Goal: Contribute content: Contribute content

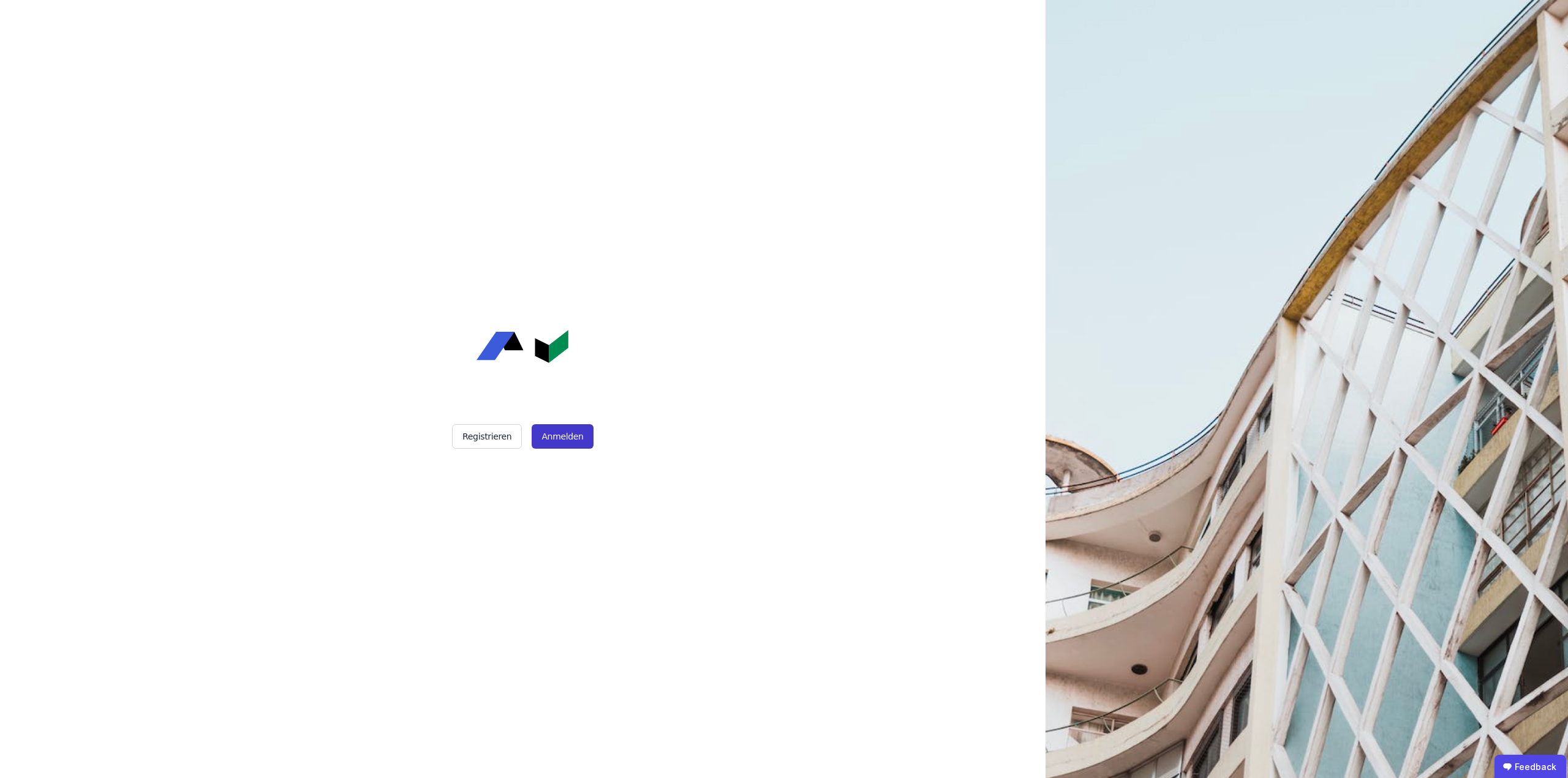
click at [566, 433] on button "Anmelden" at bounding box center [562, 437] width 61 height 25
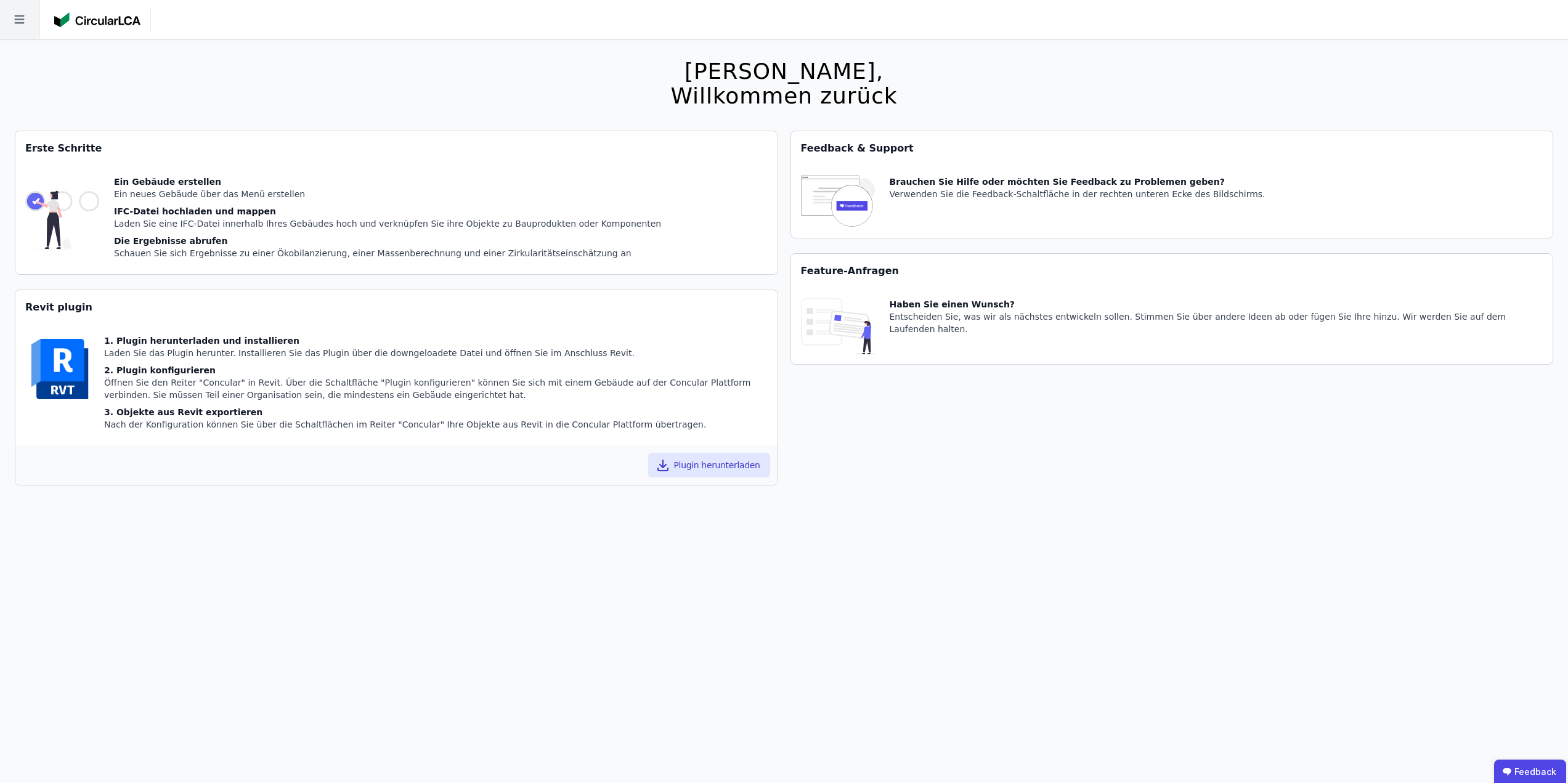
click at [19, 24] on icon at bounding box center [19, 19] width 39 height 39
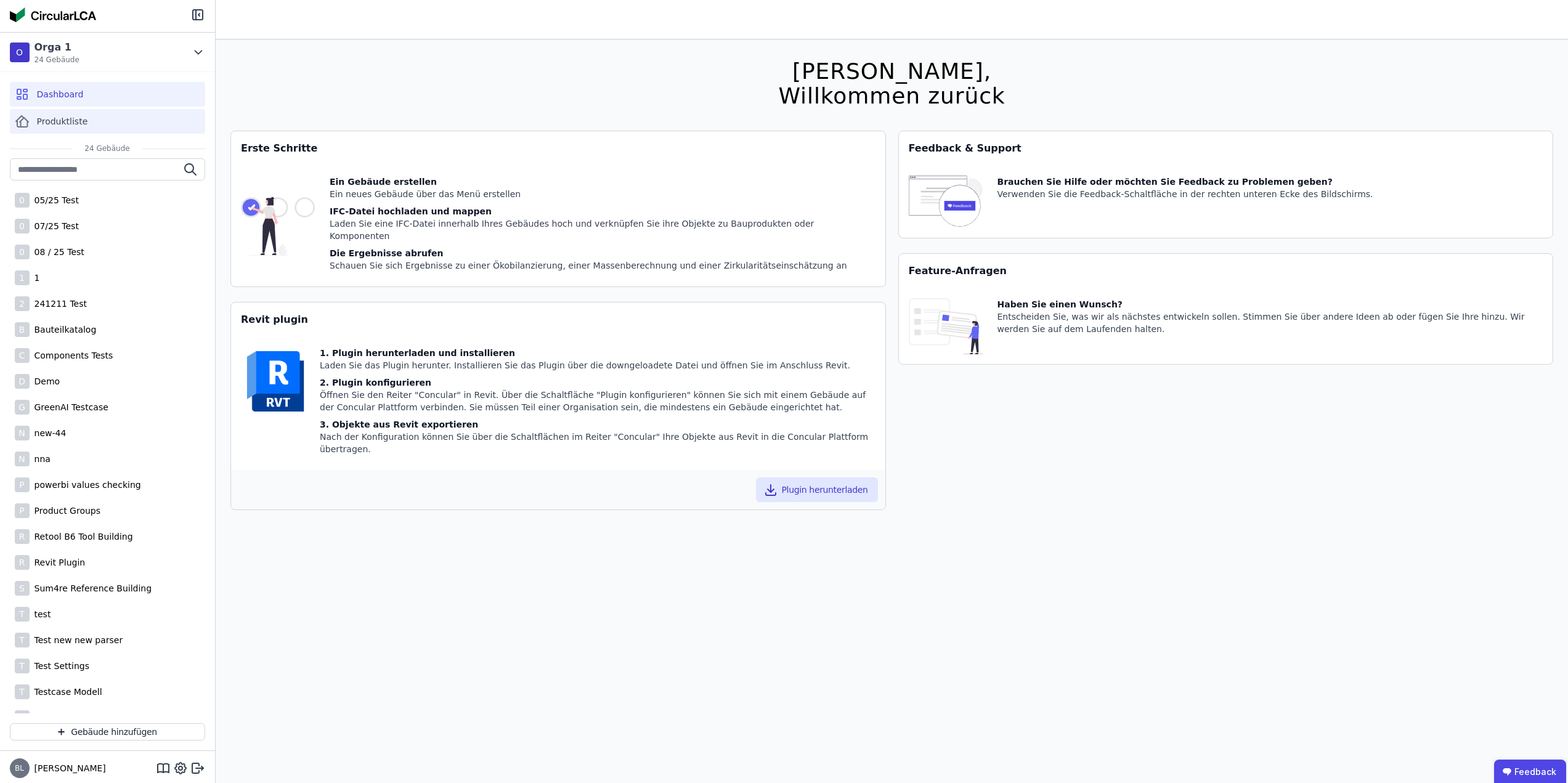
click at [69, 119] on span "Produktliste" at bounding box center [62, 121] width 51 height 12
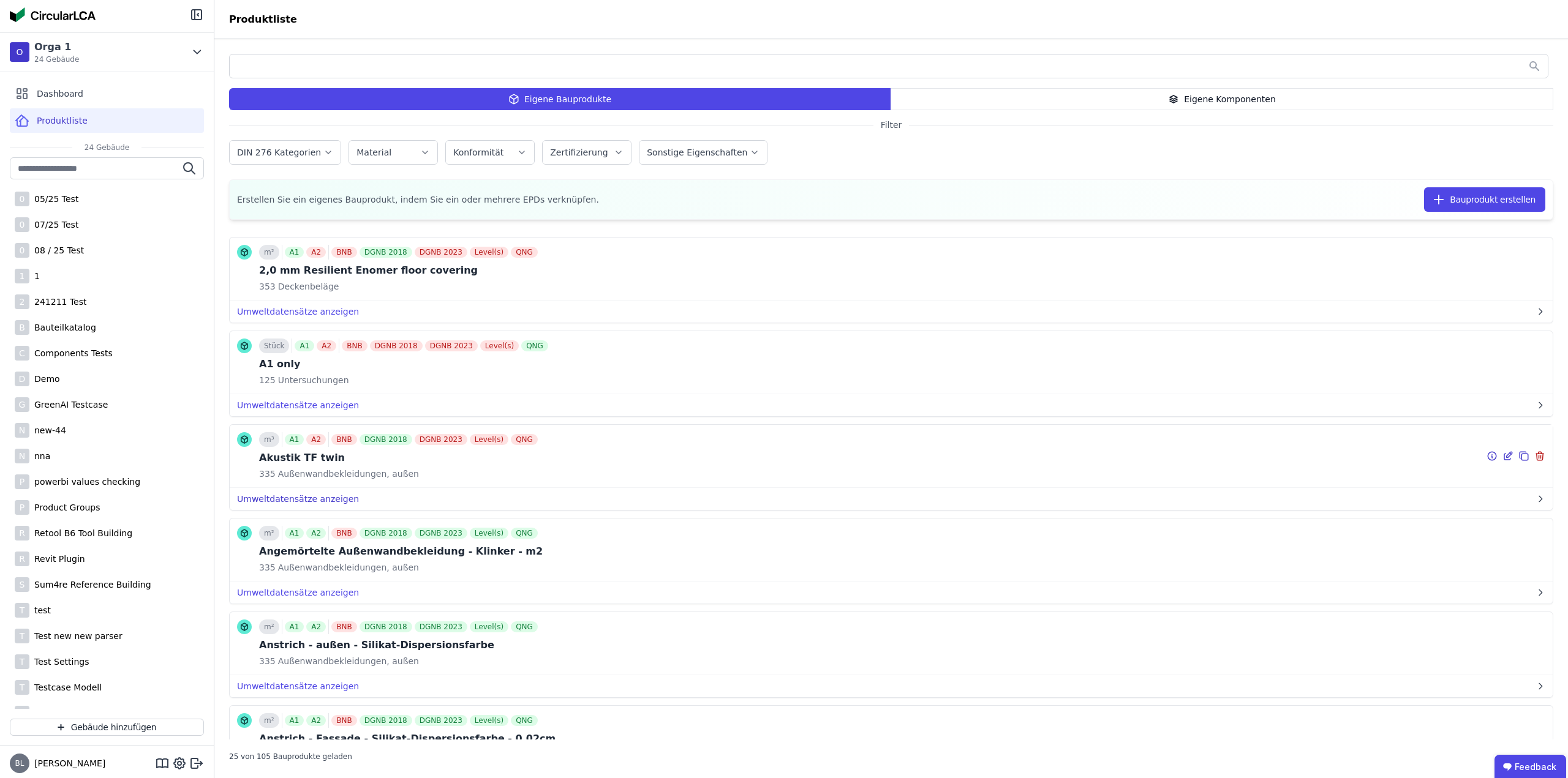
click at [302, 498] on button "Umweltdatensätze anzeigen" at bounding box center [891, 499] width 1323 height 22
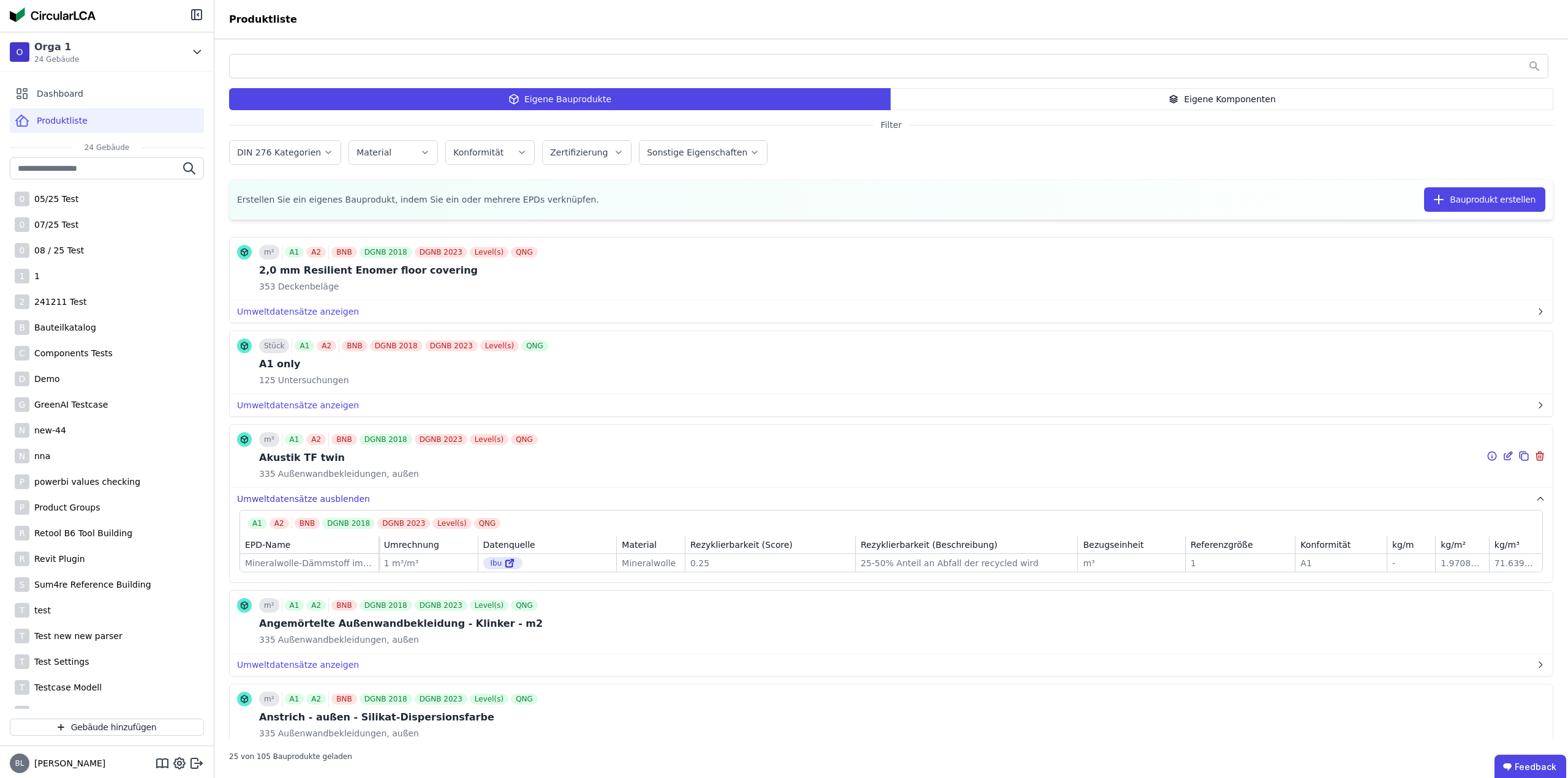
click at [315, 498] on button "Umweltdatensätze ausblenden" at bounding box center [891, 499] width 1323 height 22
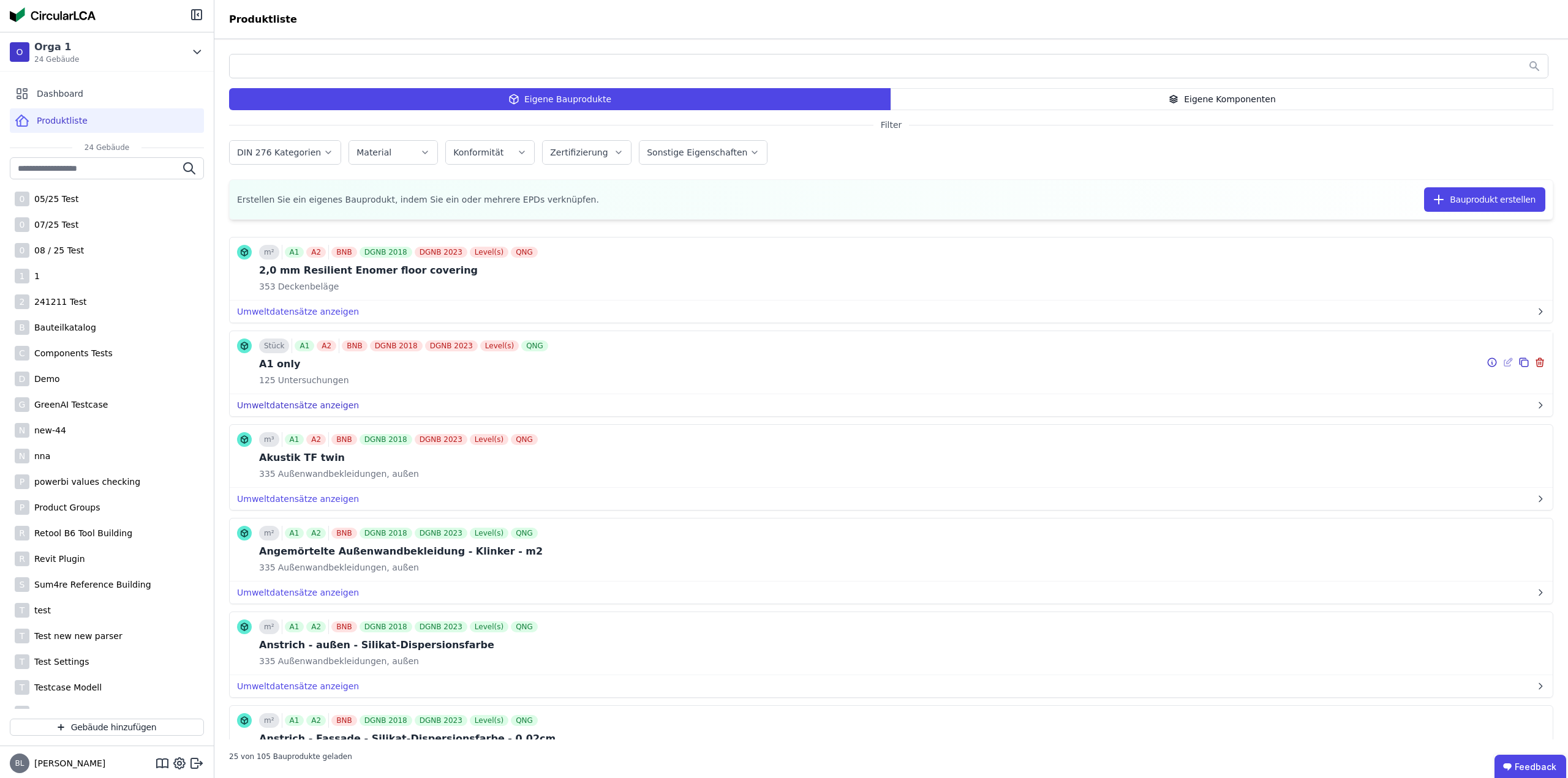
click at [304, 405] on button "Umweltdatensätze anzeigen" at bounding box center [891, 405] width 1323 height 22
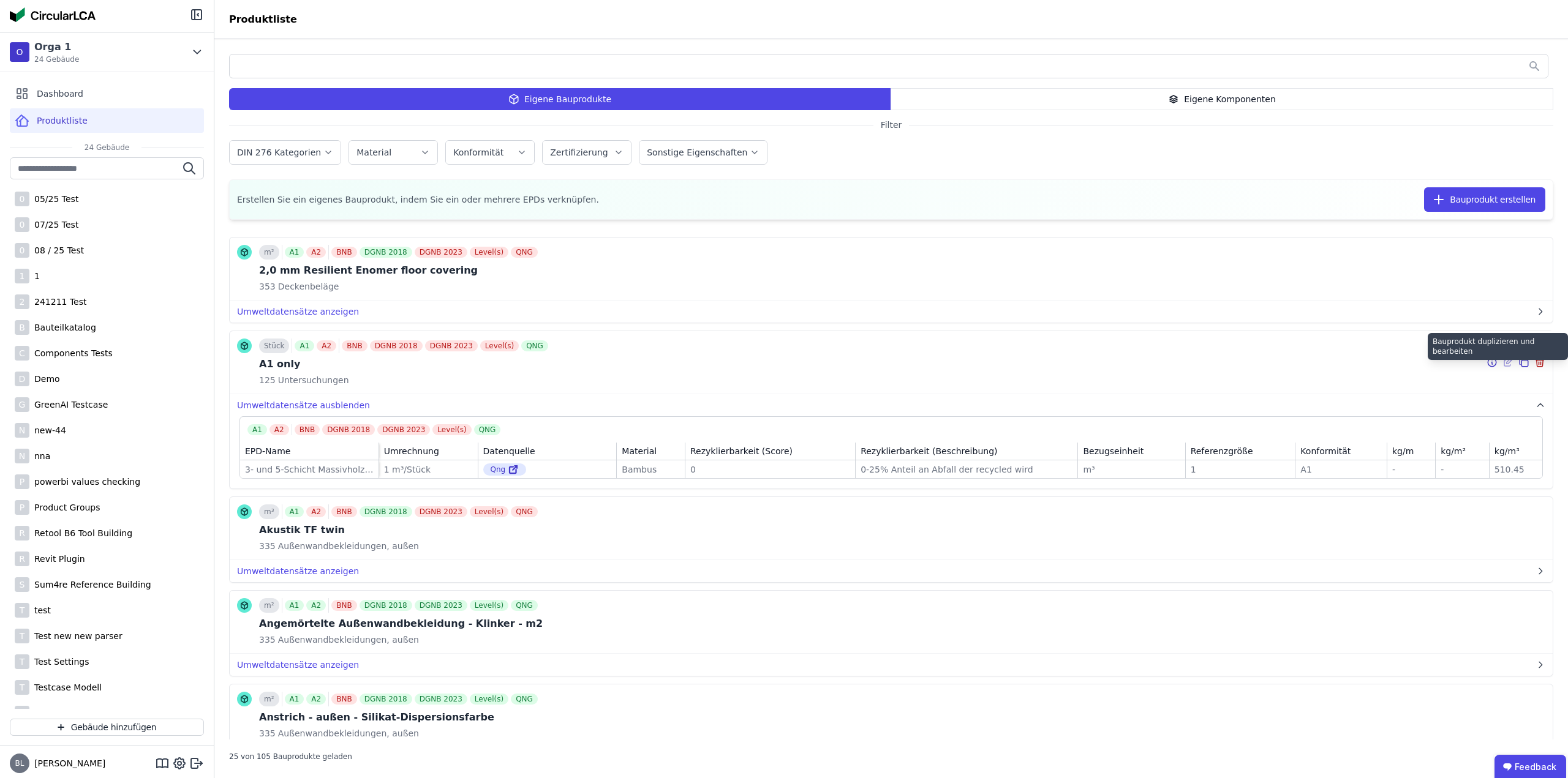
click at [1518, 362] on icon at bounding box center [1524, 362] width 11 height 14
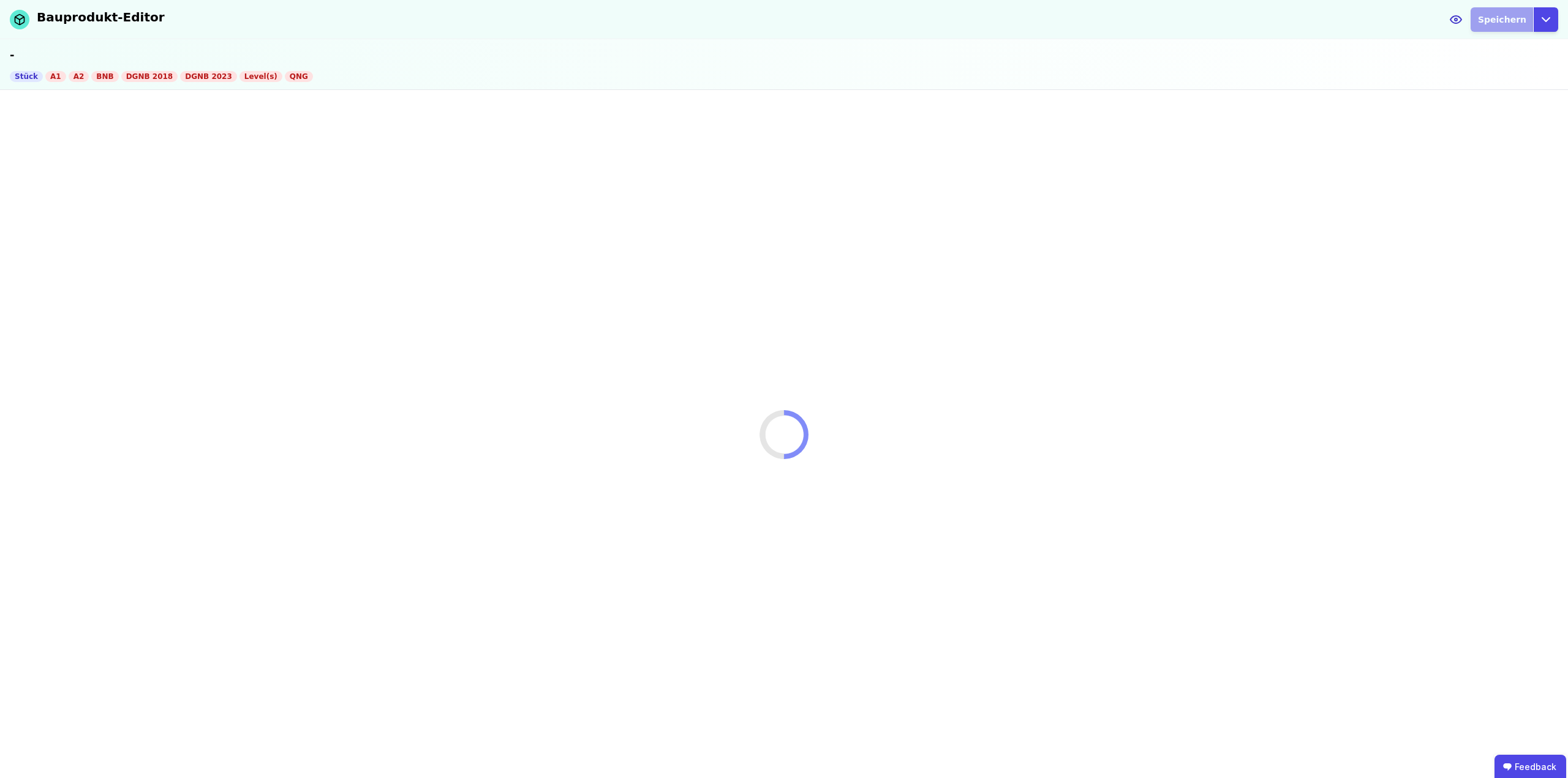
select select "**********"
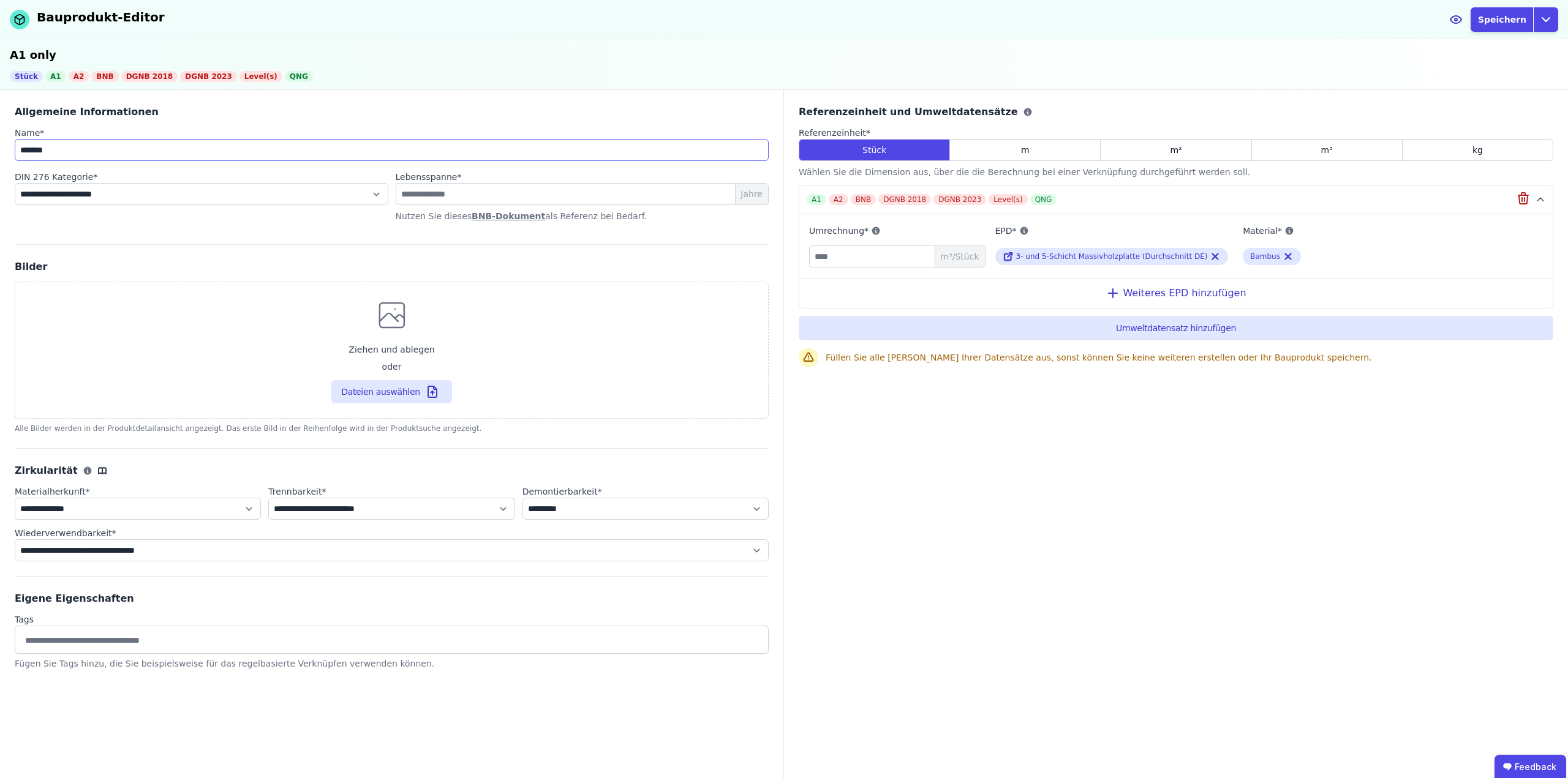
click at [114, 141] on input "*******" at bounding box center [391, 150] width 754 height 22
type input "**********"
click at [196, 192] on select "**********" at bounding box center [201, 195] width 373 height 22
select select "**********"
click at [14, 183] on select "**********" at bounding box center [201, 195] width 373 height 22
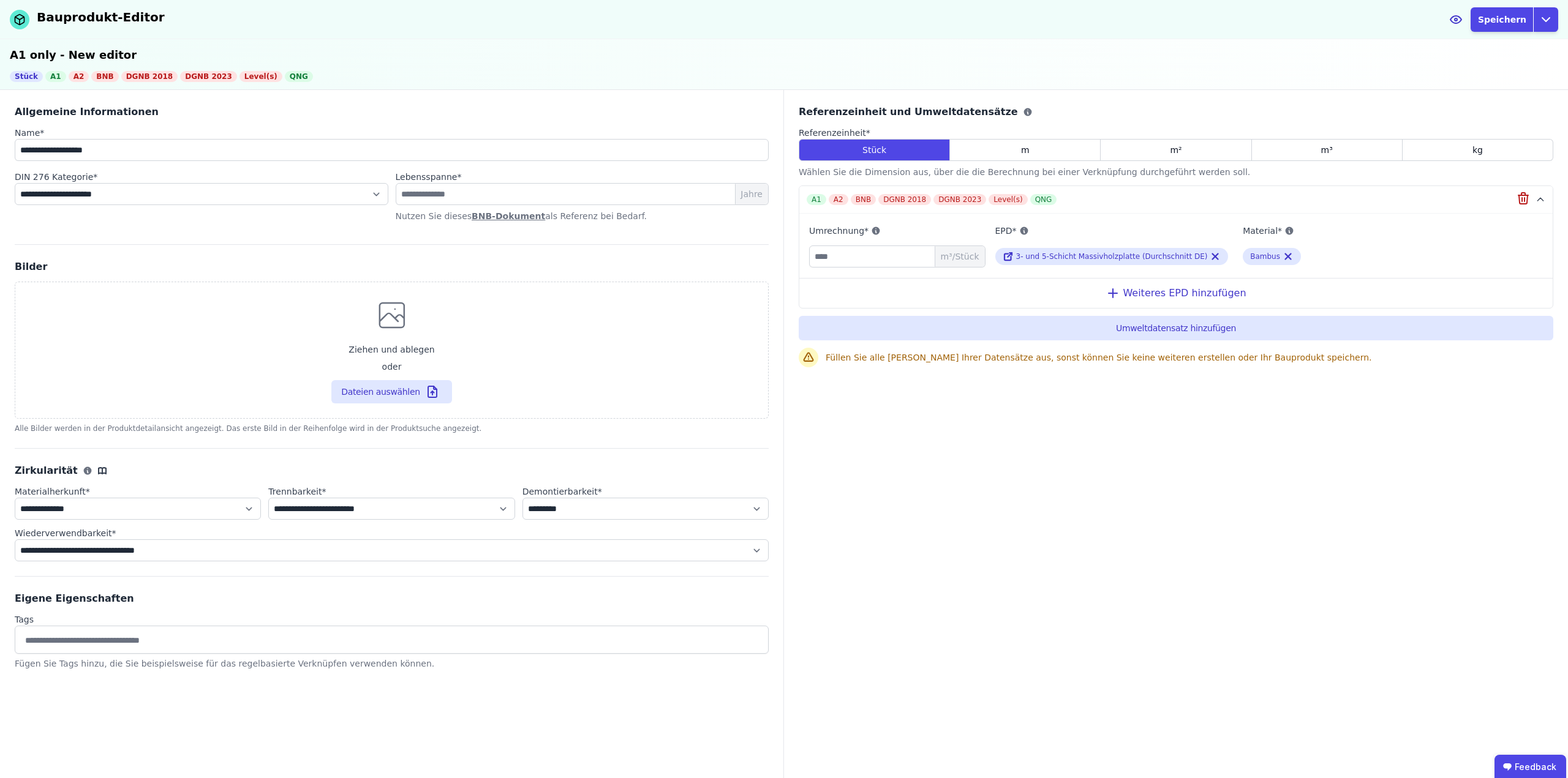
click at [435, 633] on input at bounding box center [391, 639] width 738 height 19
click at [1048, 147] on div "m" at bounding box center [1025, 150] width 151 height 22
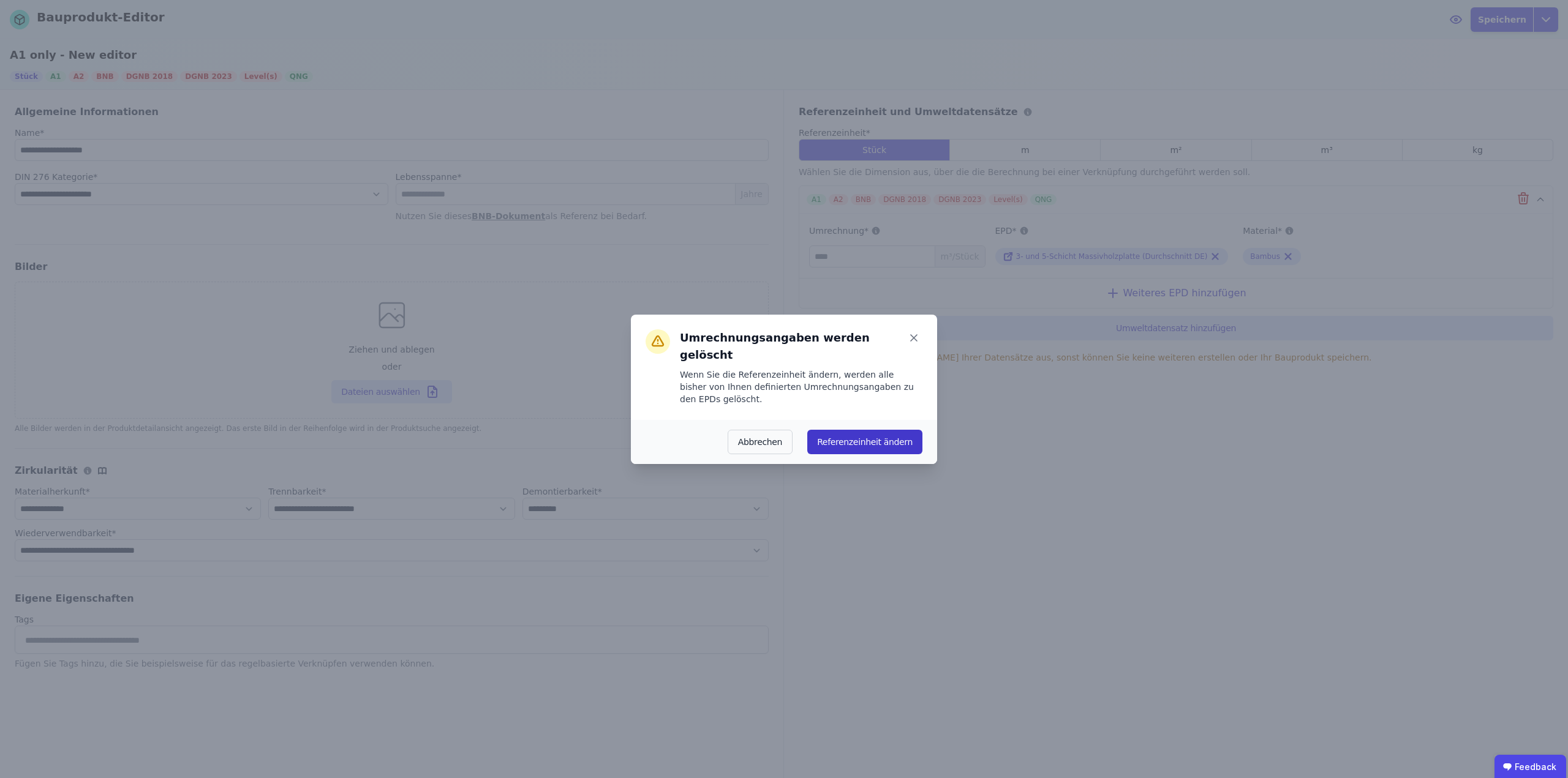
click at [849, 430] on button "Referenzeinheit ändern" at bounding box center [865, 442] width 115 height 25
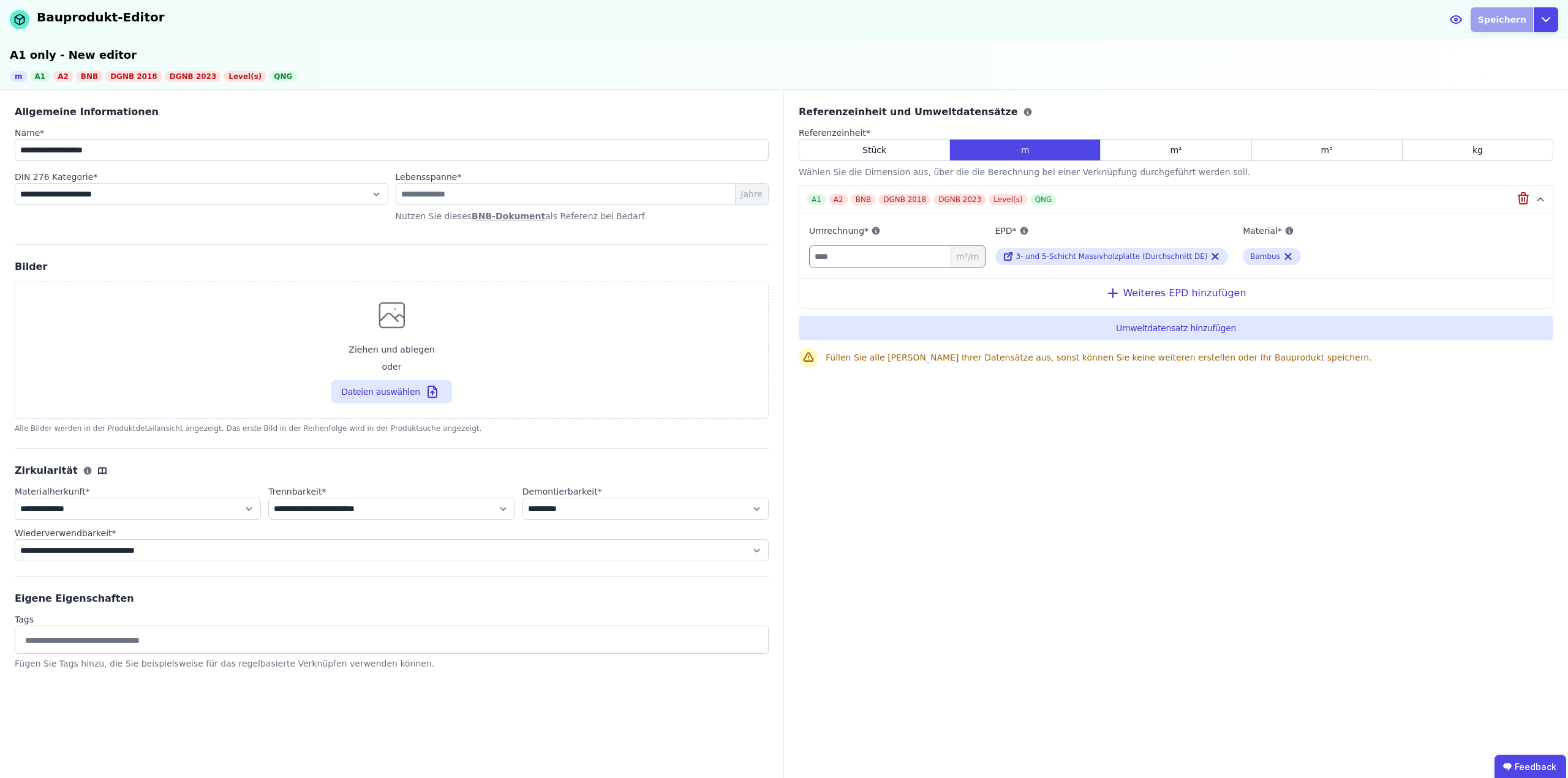
drag, startPoint x: 832, startPoint y: 256, endPoint x: 797, endPoint y: 261, distance: 35.4
click at [797, 256] on div "Referenzeinheit und Umweltdatensätze Referenzeinheit * Stück m m² m³ kg Wählen …" at bounding box center [1175, 434] width 784 height 690
click at [990, 552] on div "Referenzeinheit und Umweltdatensätze Referenzeinheit * Stück m m² m³ kg Wählen …" at bounding box center [1175, 434] width 784 height 690
drag, startPoint x: 824, startPoint y: 259, endPoint x: 803, endPoint y: 257, distance: 21.1
click at [804, 256] on div "Umrechnung* * m³/m EPD* 3- und 5-Schicht Massivholzplatte (Durchschnitt DE) Mat…" at bounding box center [1175, 241] width 753 height 54
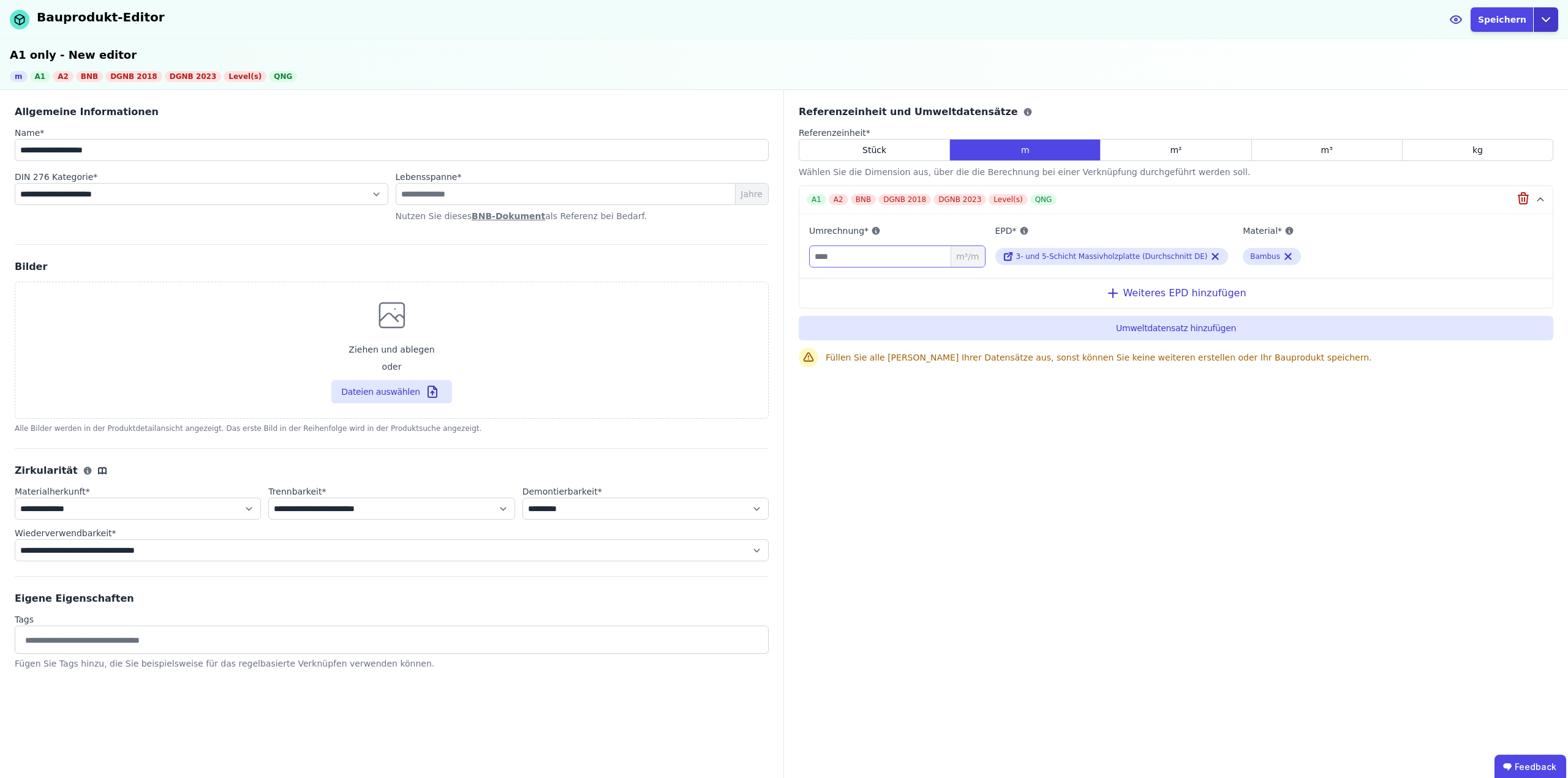
type input "****"
click at [1550, 19] on icon "button" at bounding box center [1546, 19] width 14 height 14
click at [1548, 19] on icon "button" at bounding box center [1546, 19] width 14 height 14
click at [1509, 19] on button "Speichern" at bounding box center [1501, 19] width 63 height 25
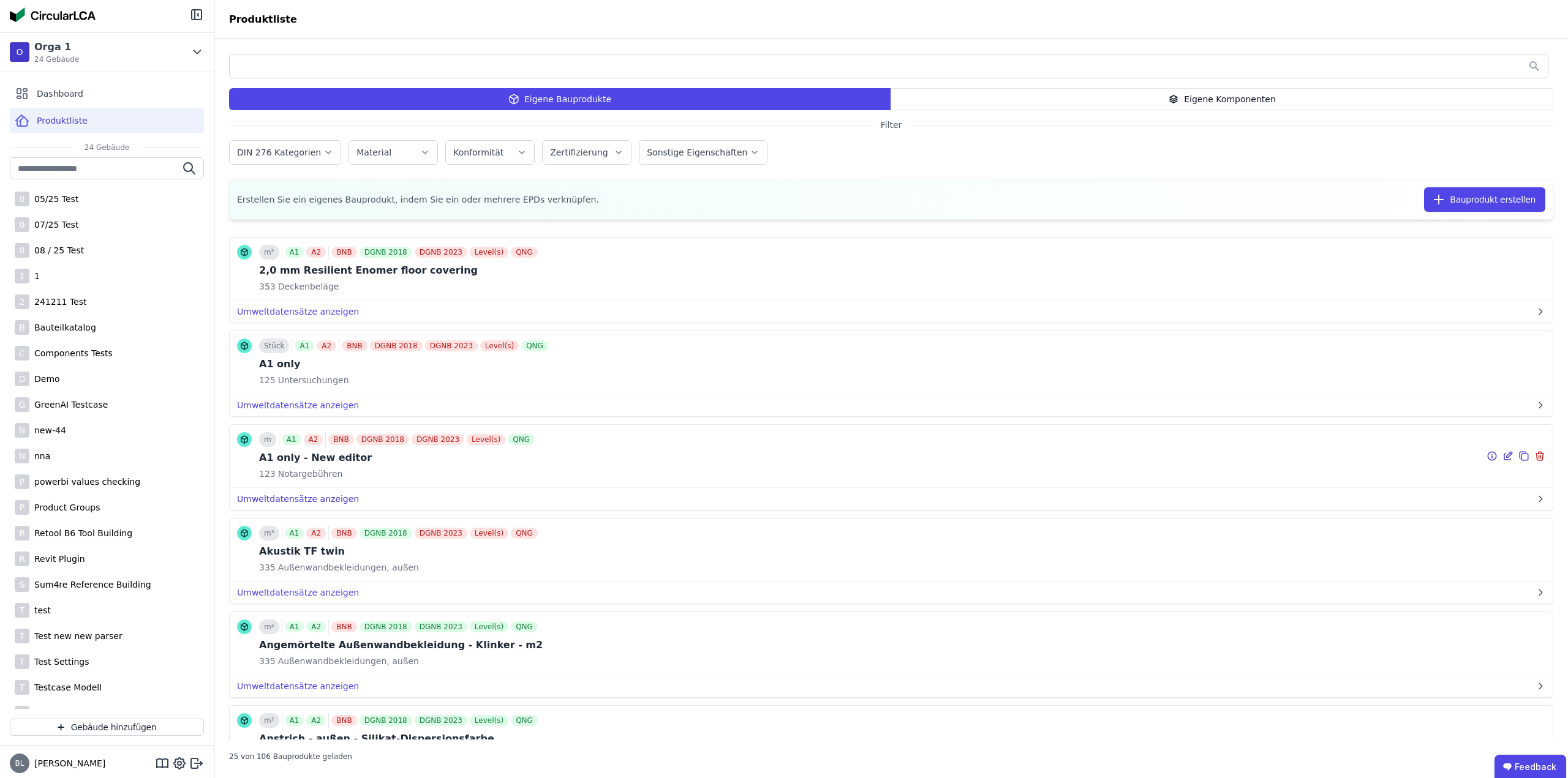
click at [324, 499] on button "Umweltdatensätze anzeigen" at bounding box center [891, 499] width 1323 height 22
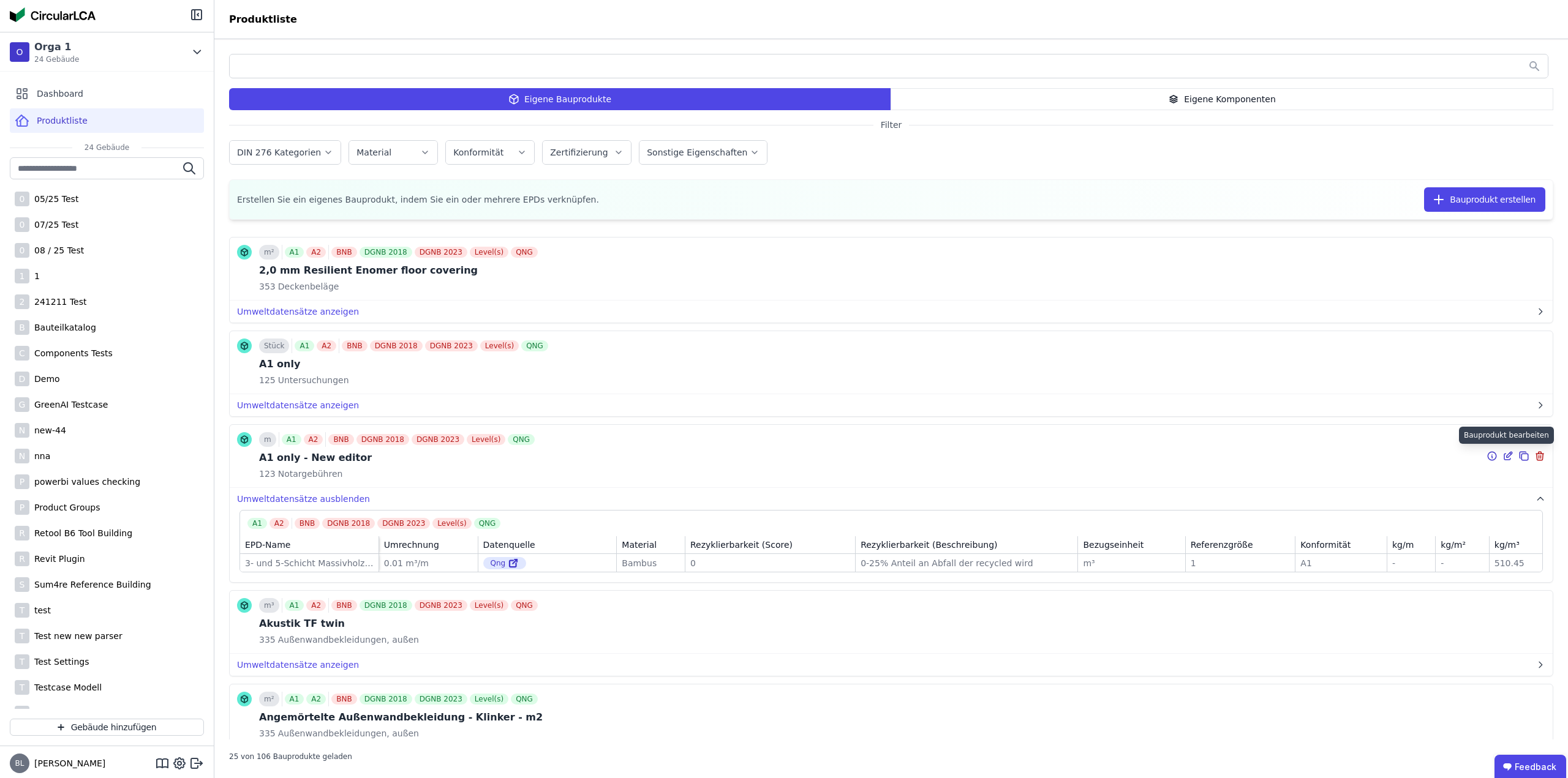
click at [1502, 456] on icon at bounding box center [1508, 456] width 11 height 14
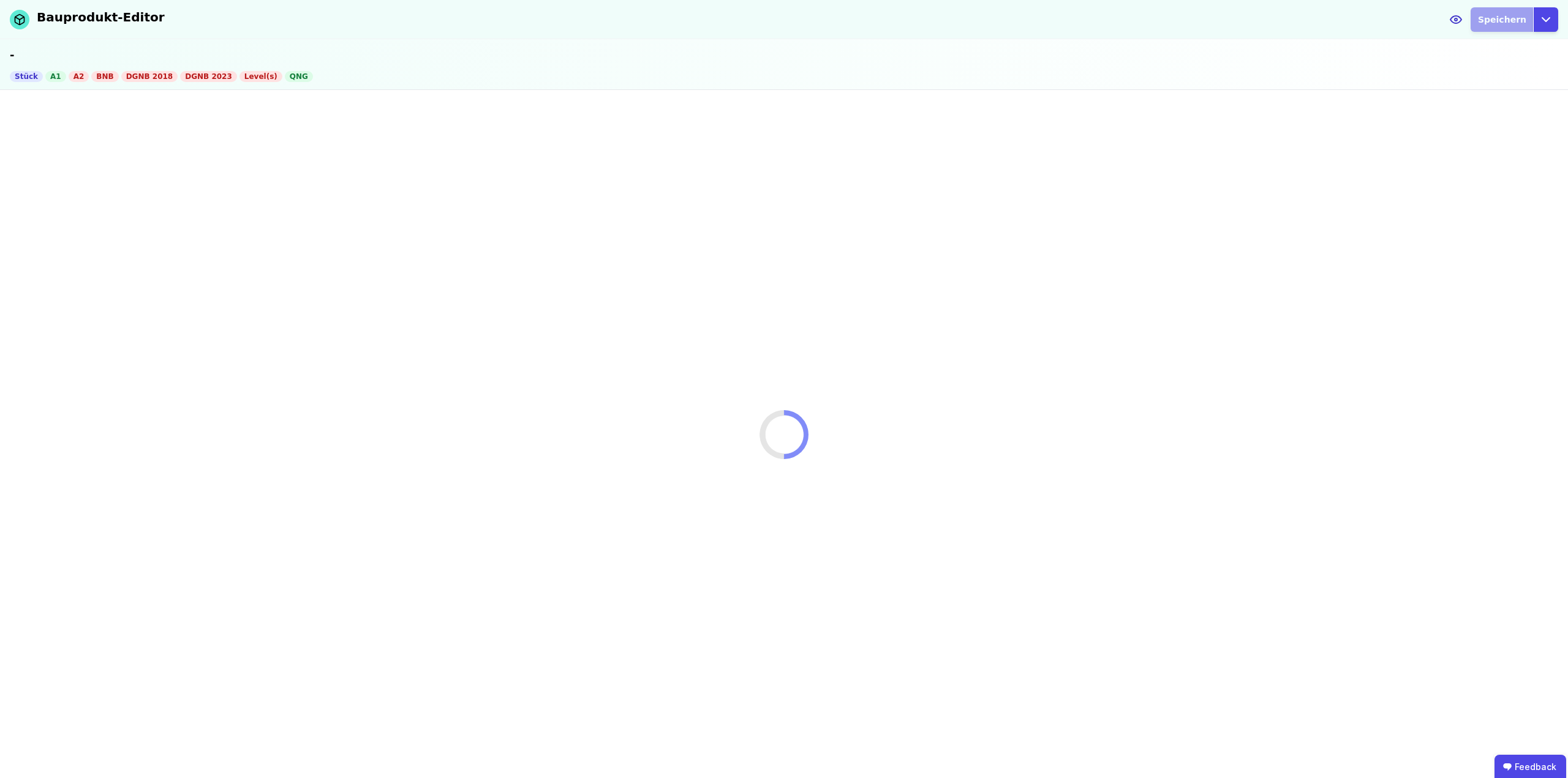
select select "**********"
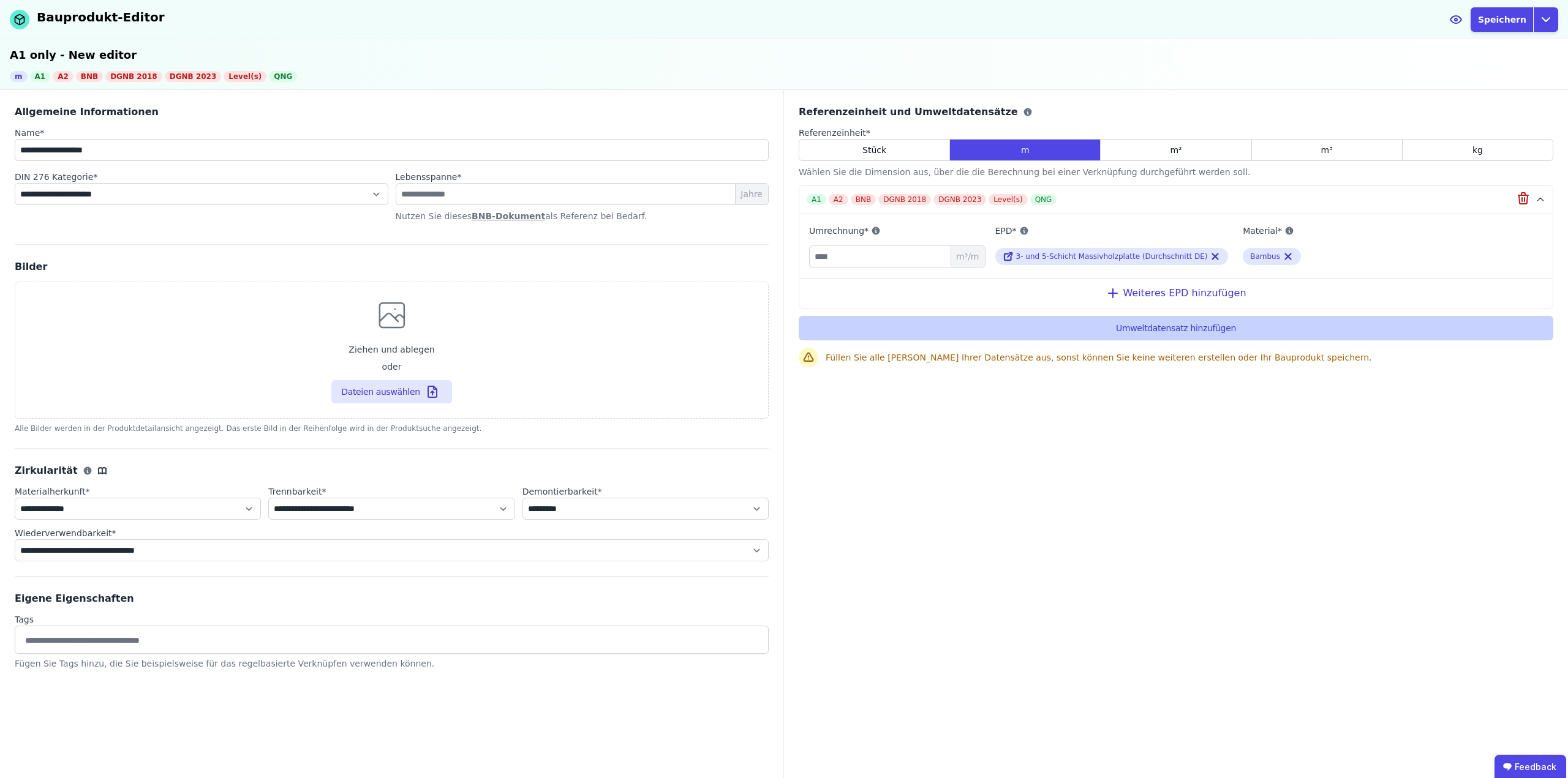
click at [1178, 333] on button "Umweltdatensatz hinzufügen" at bounding box center [1176, 328] width 755 height 25
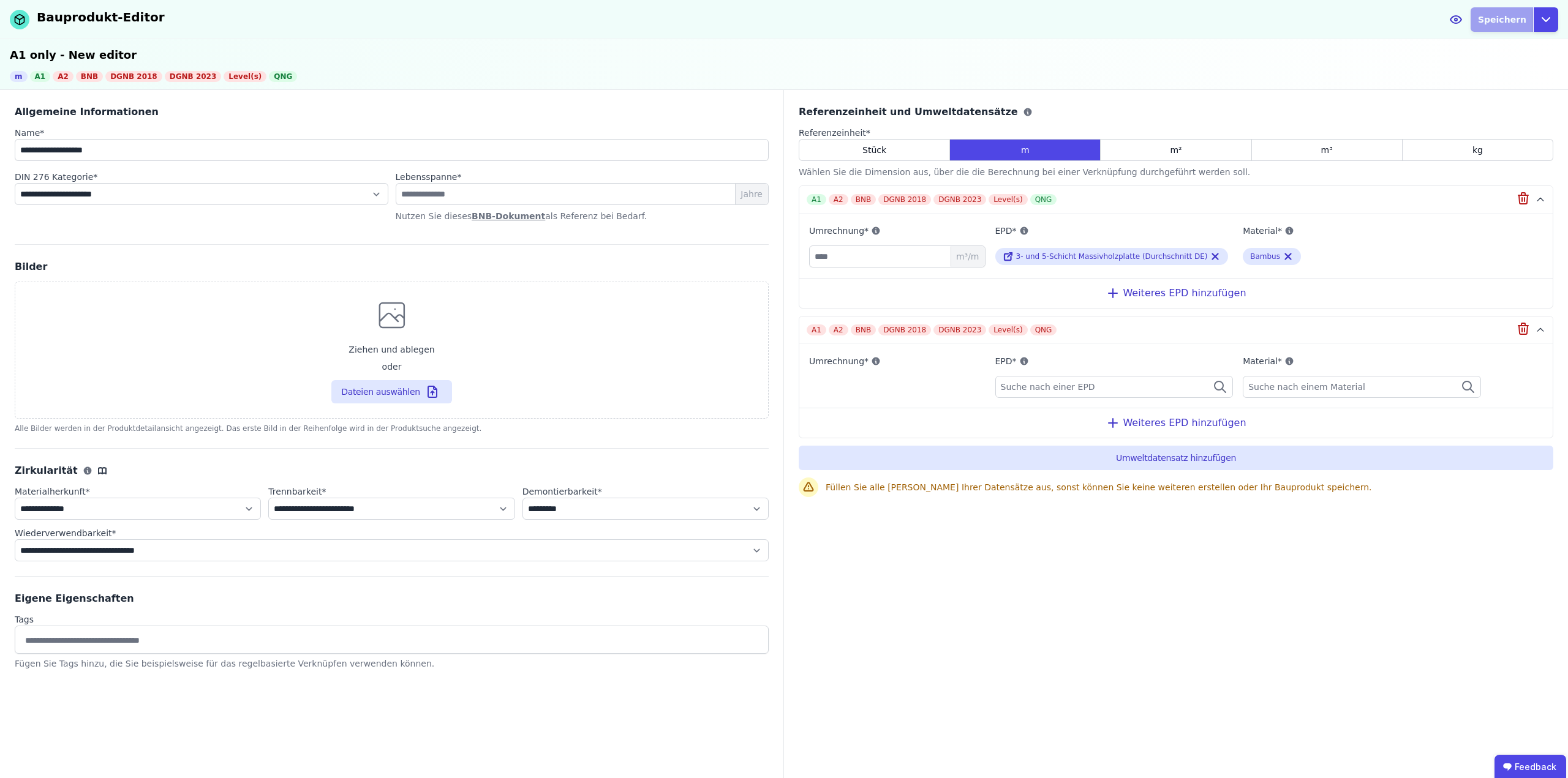
click at [1099, 378] on div "Suche nach einer EPD" at bounding box center [1114, 387] width 238 height 22
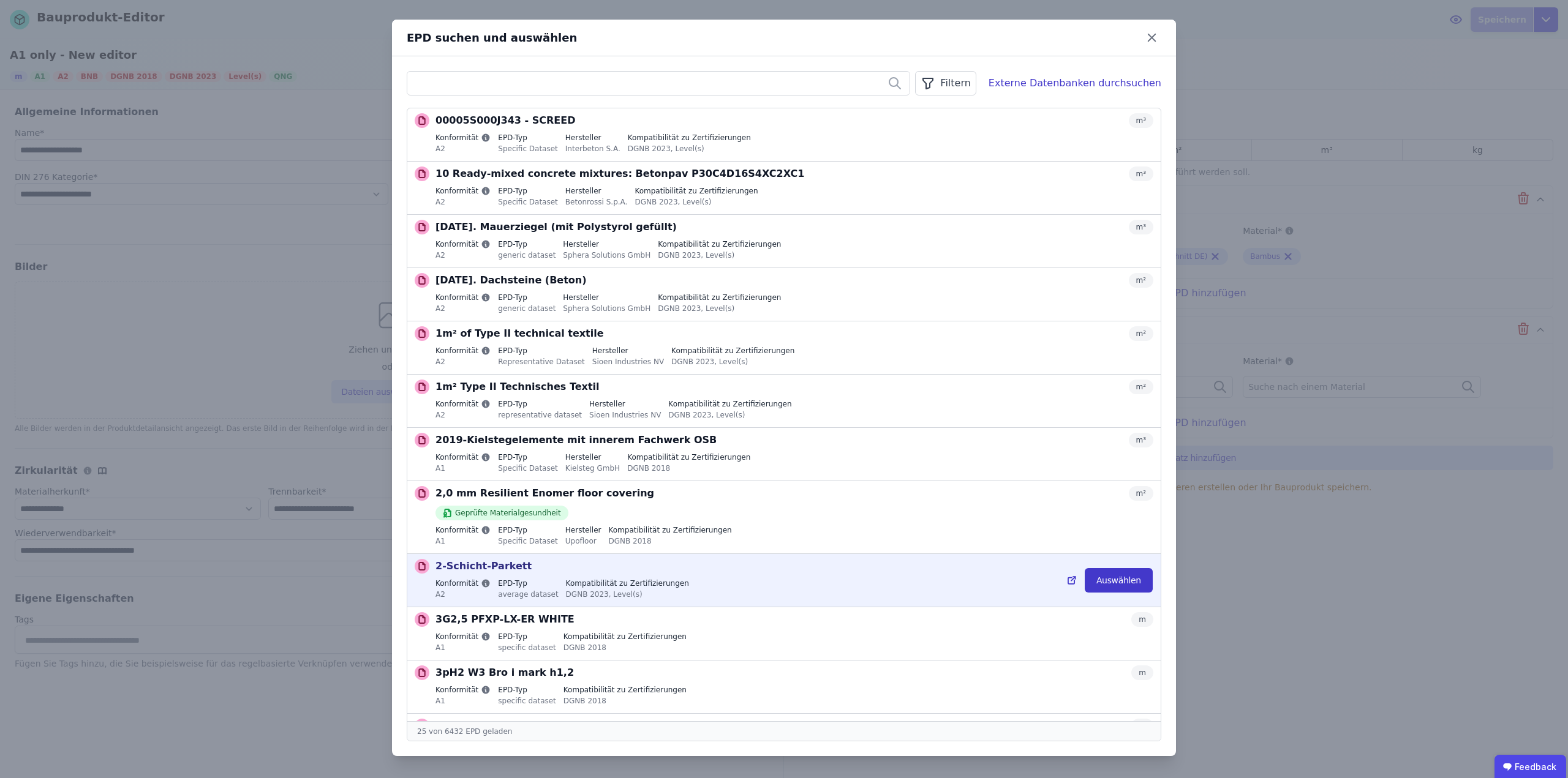
click at [1128, 580] on button "Auswählen" at bounding box center [1119, 580] width 68 height 25
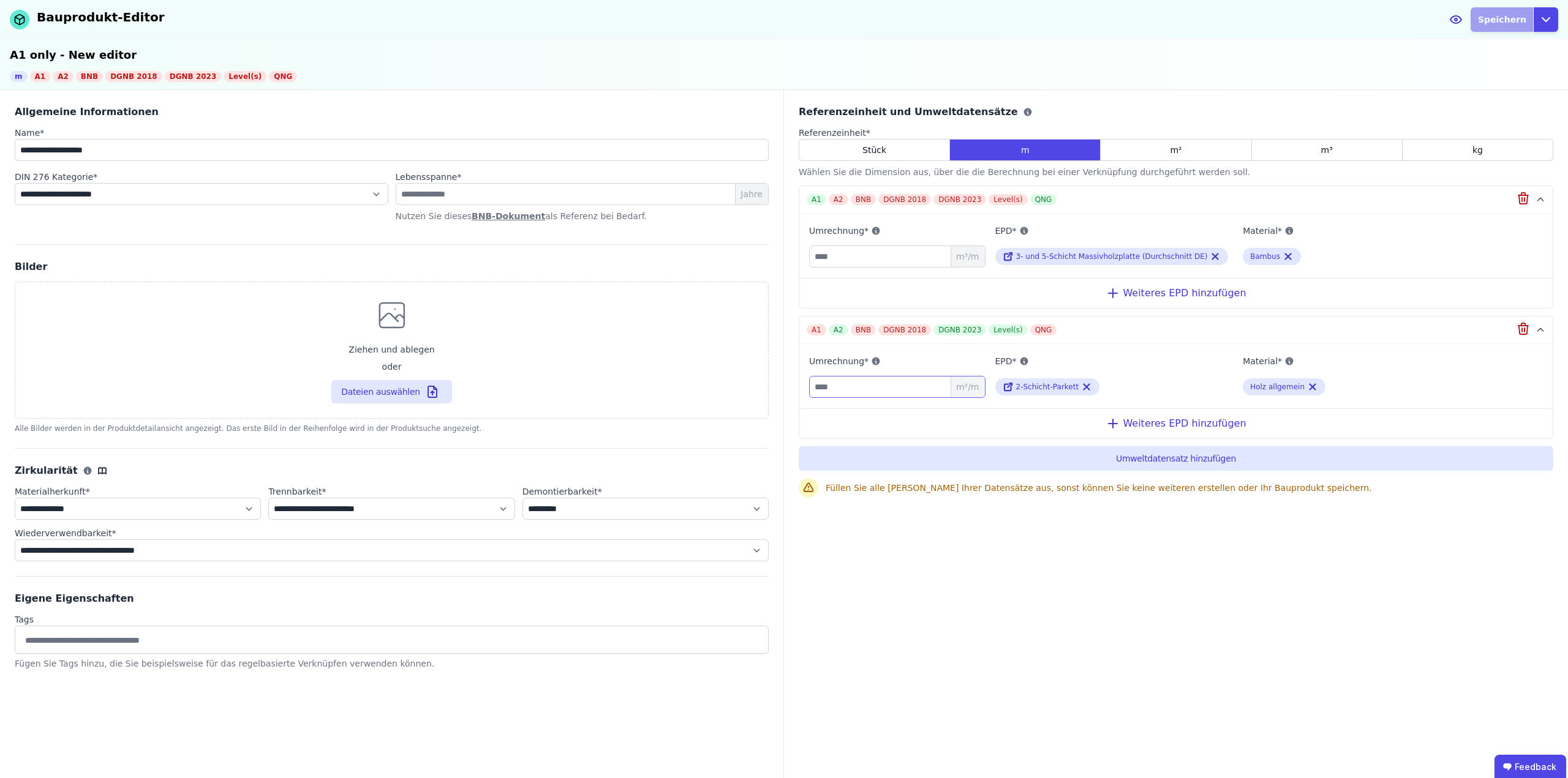
click at [882, 384] on input "number" at bounding box center [897, 387] width 176 height 22
type input "*"
click at [1133, 587] on div "Referenzeinheit und Umweltdatensätze Referenzeinheit * Stück m m² m³ kg Wählen …" at bounding box center [1175, 434] width 784 height 690
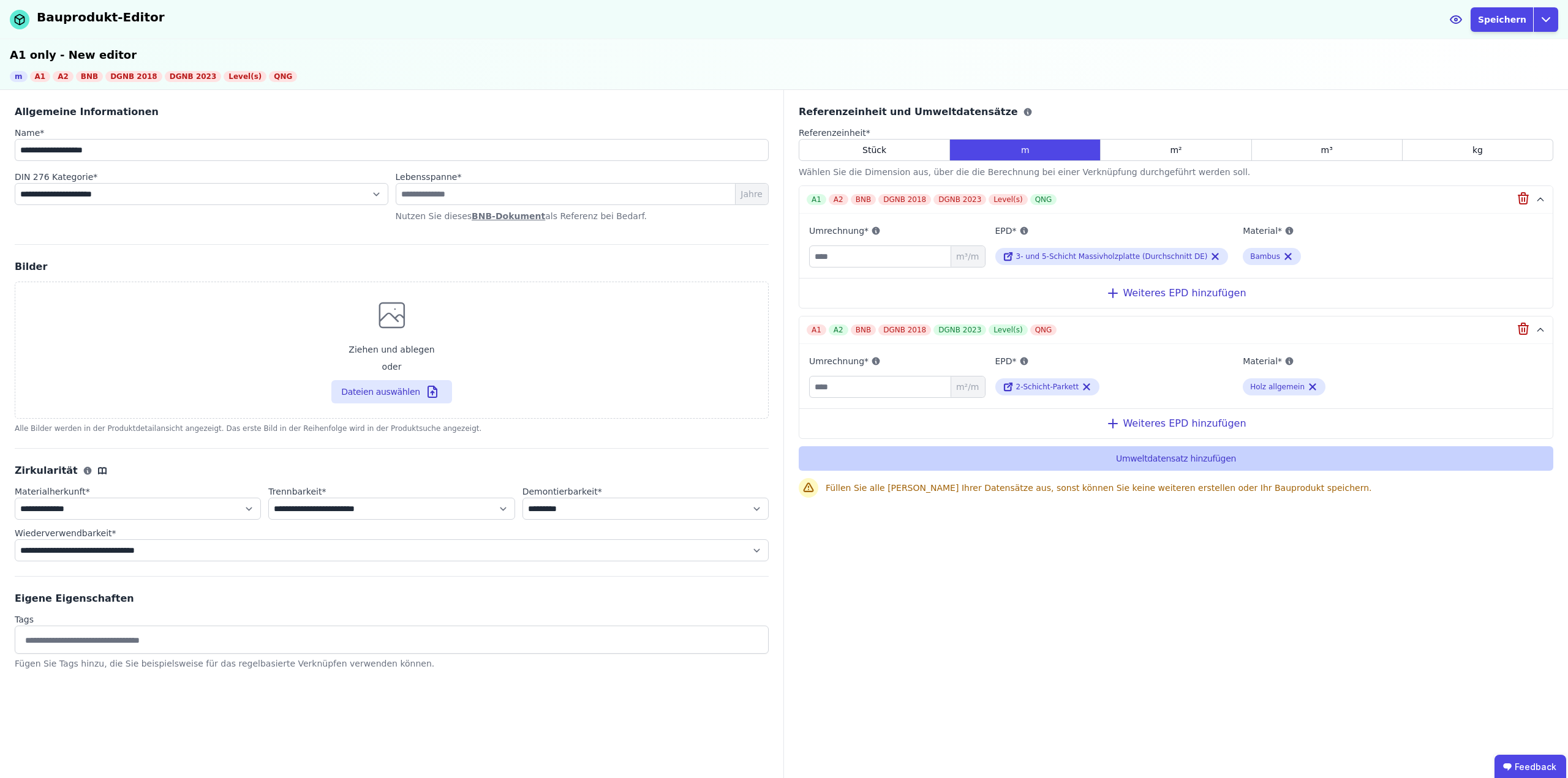
click at [1179, 458] on button "Umweltdatensatz hinzufügen" at bounding box center [1176, 458] width 755 height 25
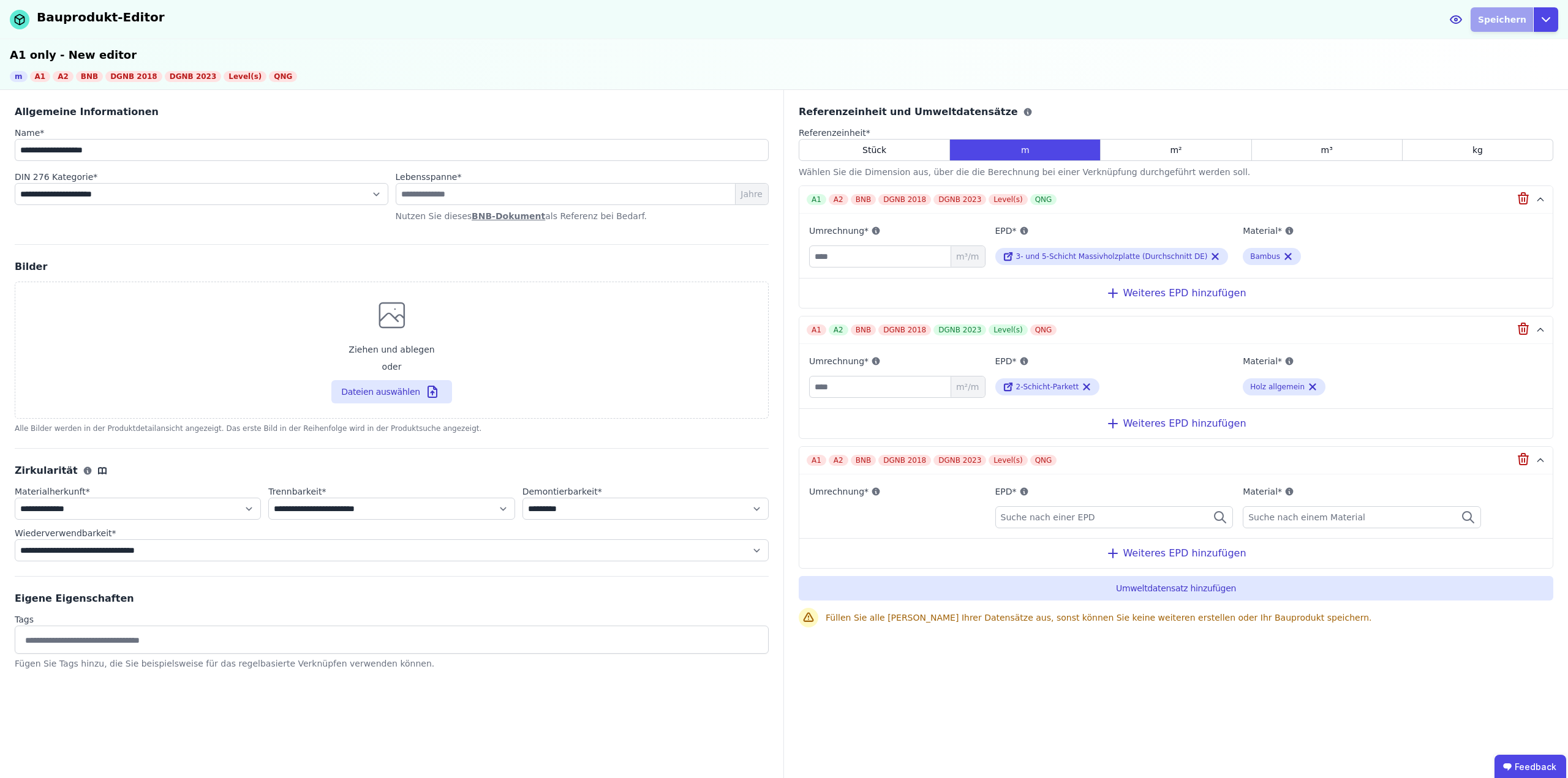
click at [1049, 519] on span "Suche nach einer EPD" at bounding box center [1049, 517] width 97 height 12
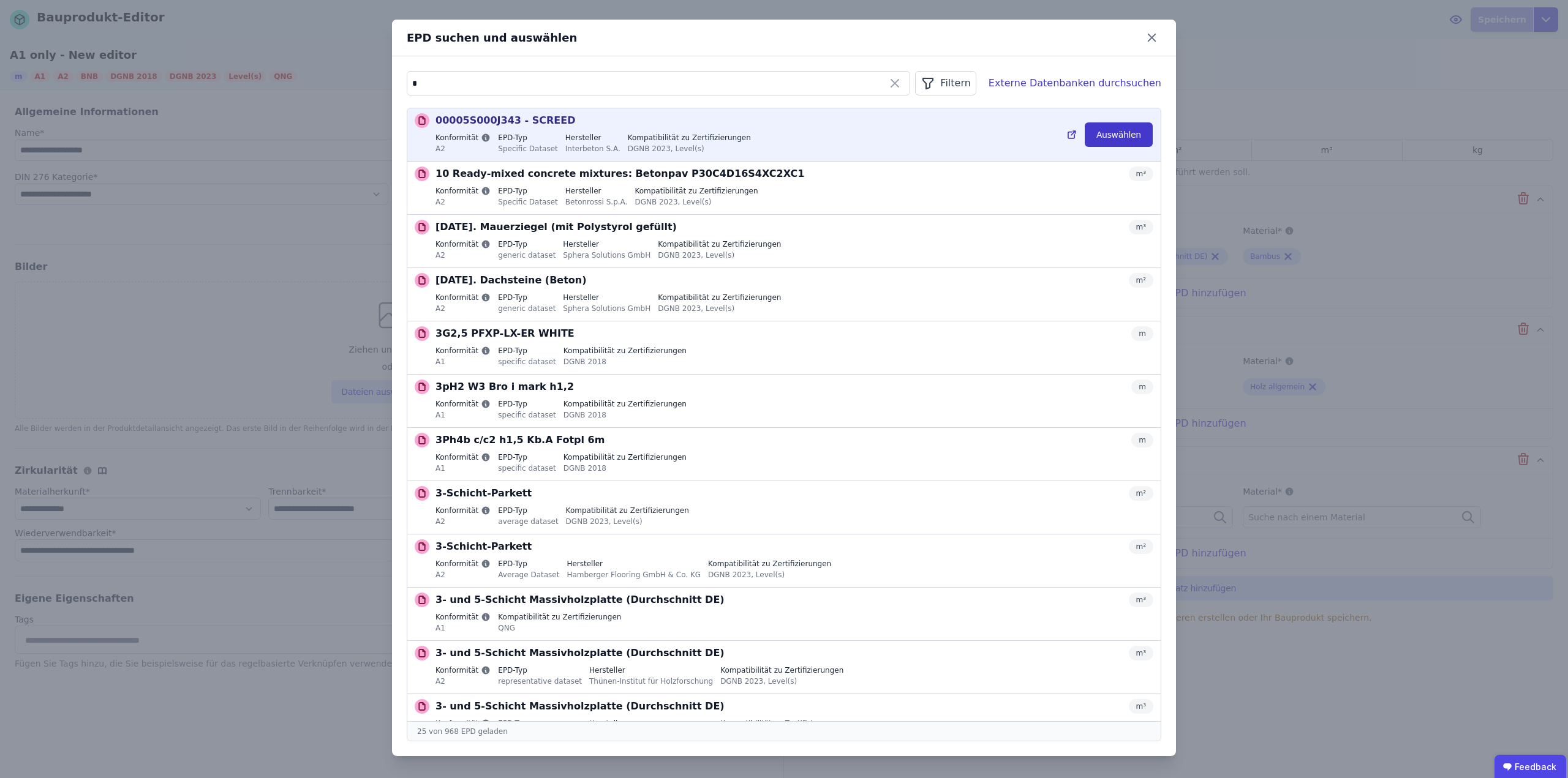
type input "*"
click at [1106, 135] on button "Auswählen" at bounding box center [1119, 135] width 68 height 25
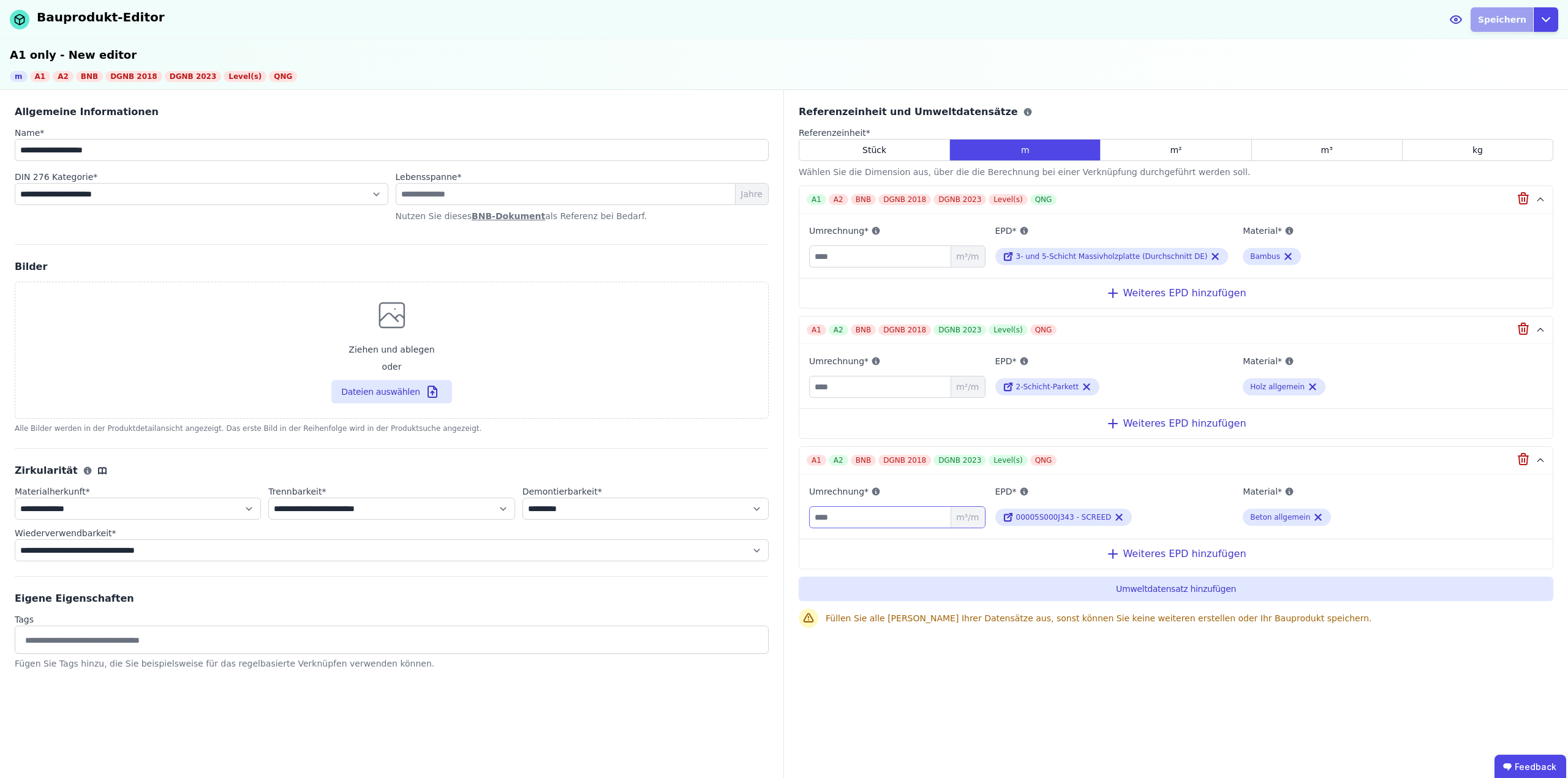
click at [881, 516] on input "number" at bounding box center [897, 518] width 176 height 22
type input "*"
click at [1080, 671] on div "Referenzeinheit und Umweltdatensätze Referenzeinheit * Stück m m² m³ kg Wählen …" at bounding box center [1175, 434] width 784 height 690
click at [1210, 253] on icon at bounding box center [1215, 256] width 11 height 14
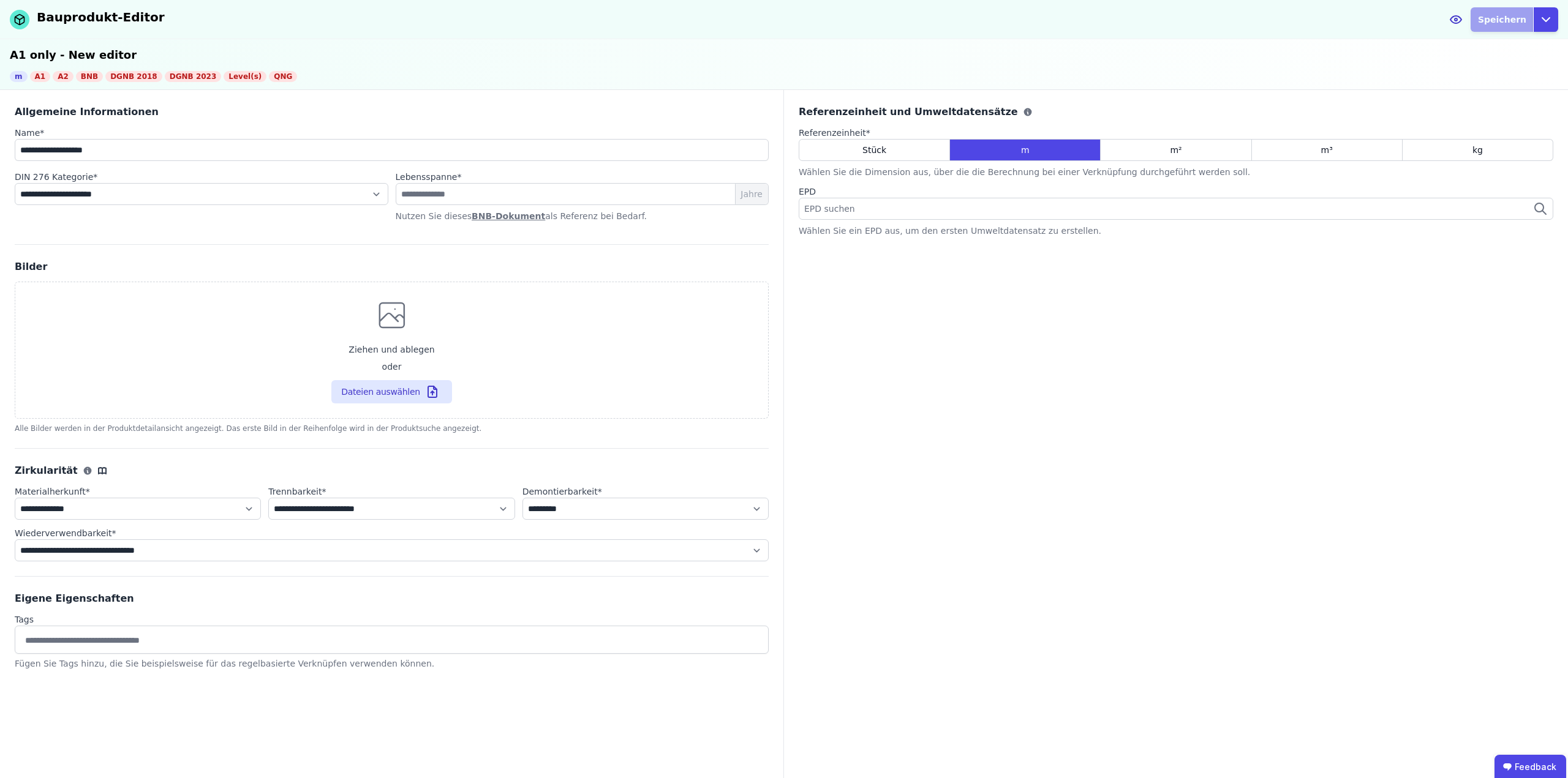
click at [882, 213] on div "EPD suchen" at bounding box center [1176, 209] width 755 height 22
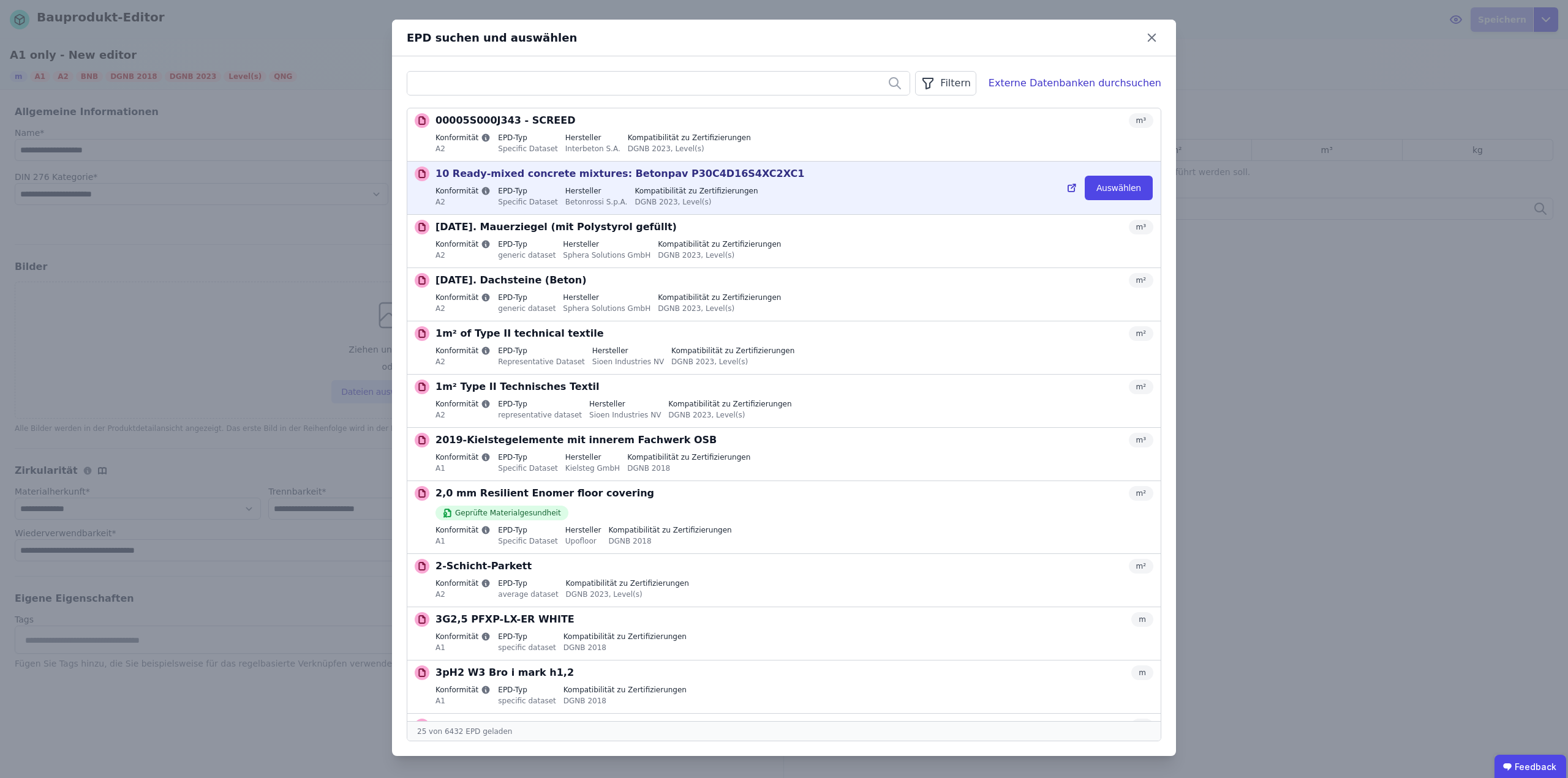
click at [771, 204] on div "Konformität A2 EPD-Typ Specific Dataset Hersteller Betonrossi S.p.A. Kompatibil…" at bounding box center [794, 197] width 718 height 23
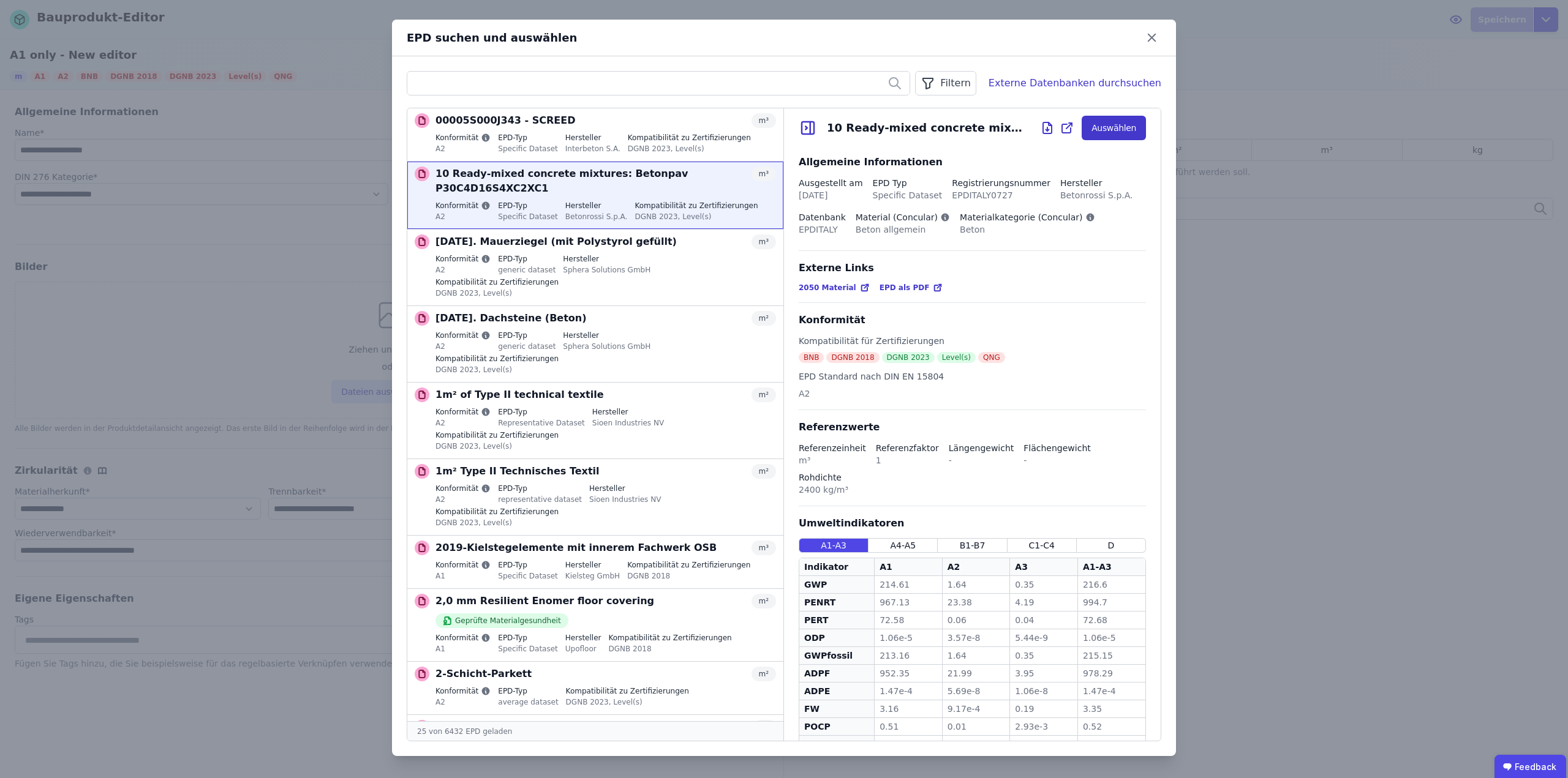
click at [1100, 130] on button "Auswählen" at bounding box center [1114, 127] width 64 height 25
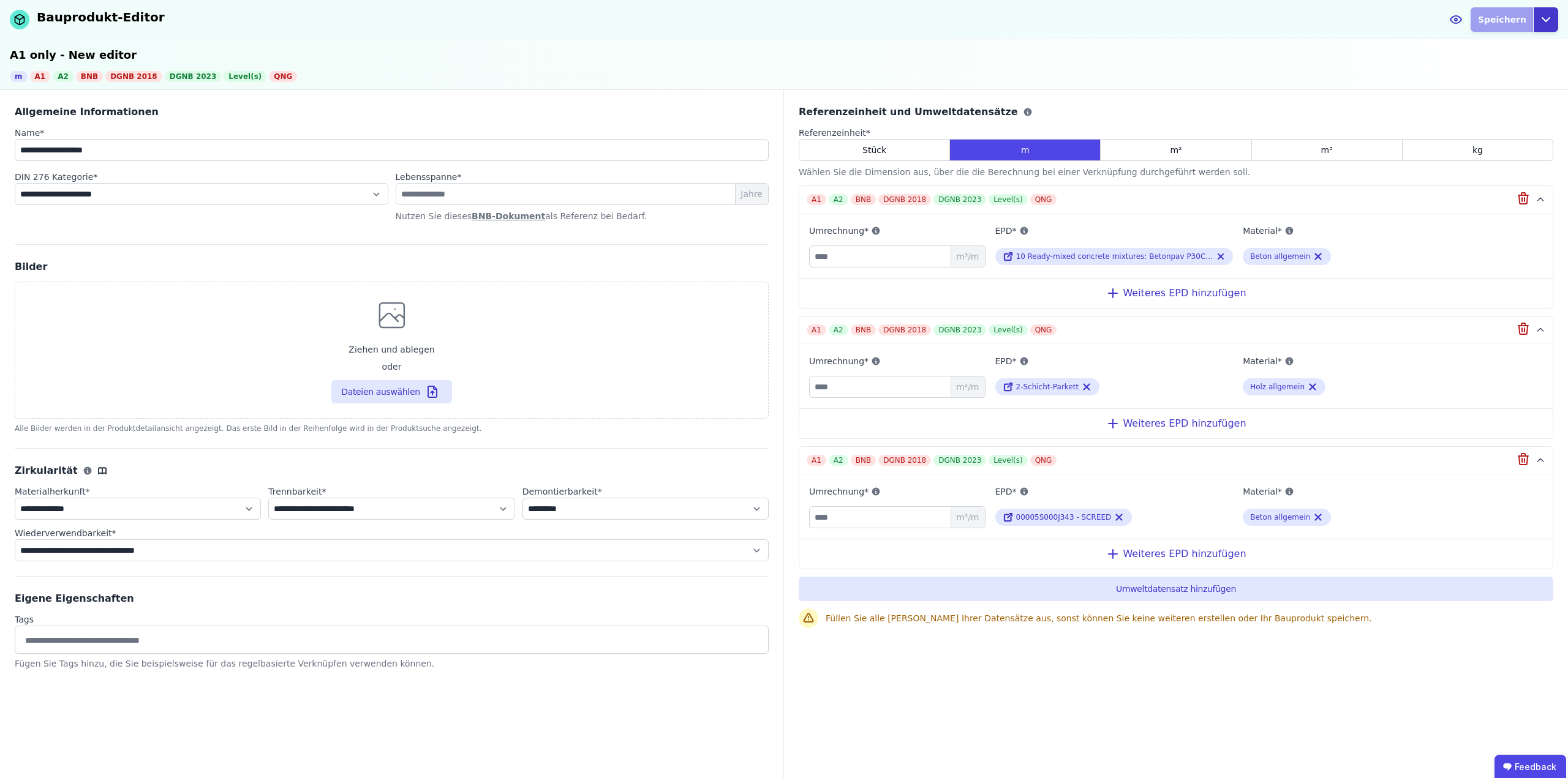
click at [1551, 14] on icon "button" at bounding box center [1546, 19] width 14 height 14
click at [1495, 47] on div "Abbrechen" at bounding box center [1489, 49] width 136 height 22
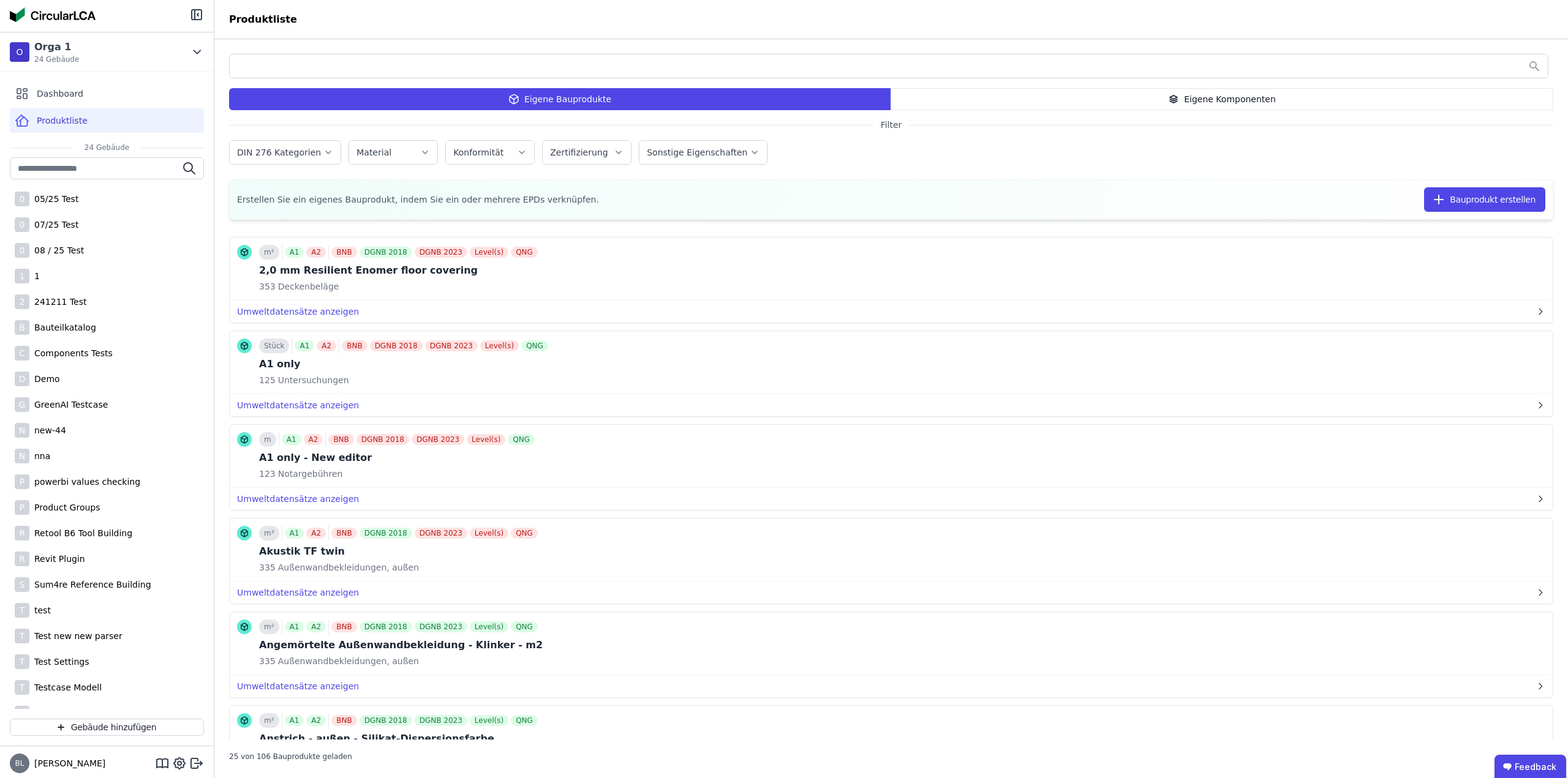
click at [845, 149] on div "DIN 276 Kategorien Material Konformität Zertifizierung Sonstige Eigenschaften" at bounding box center [891, 154] width 1324 height 32
click at [1129, 101] on div "Eigene Komponenten" at bounding box center [1221, 99] width 663 height 22
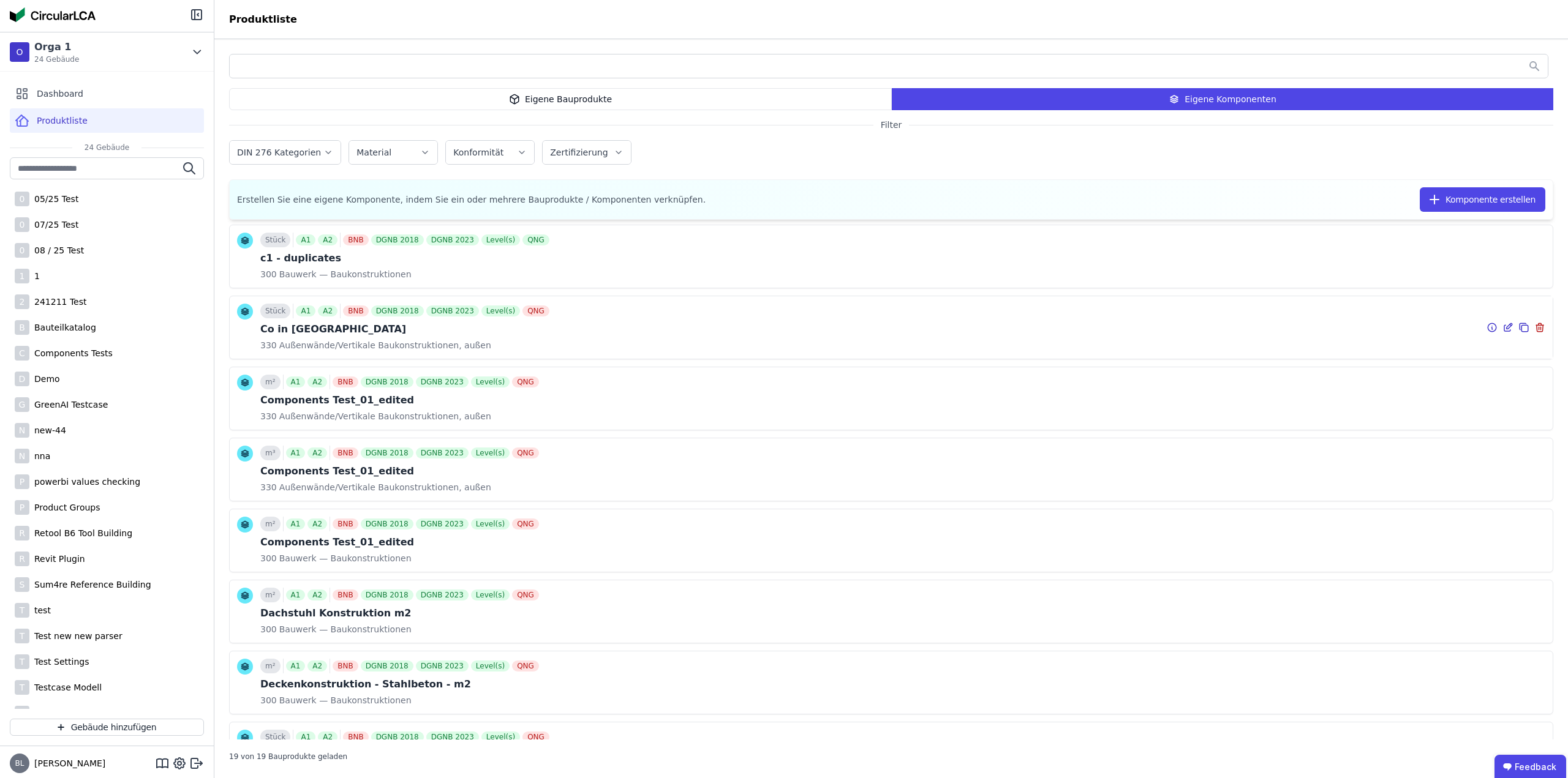
click at [1486, 326] on icon at bounding box center [1492, 328] width 11 height 14
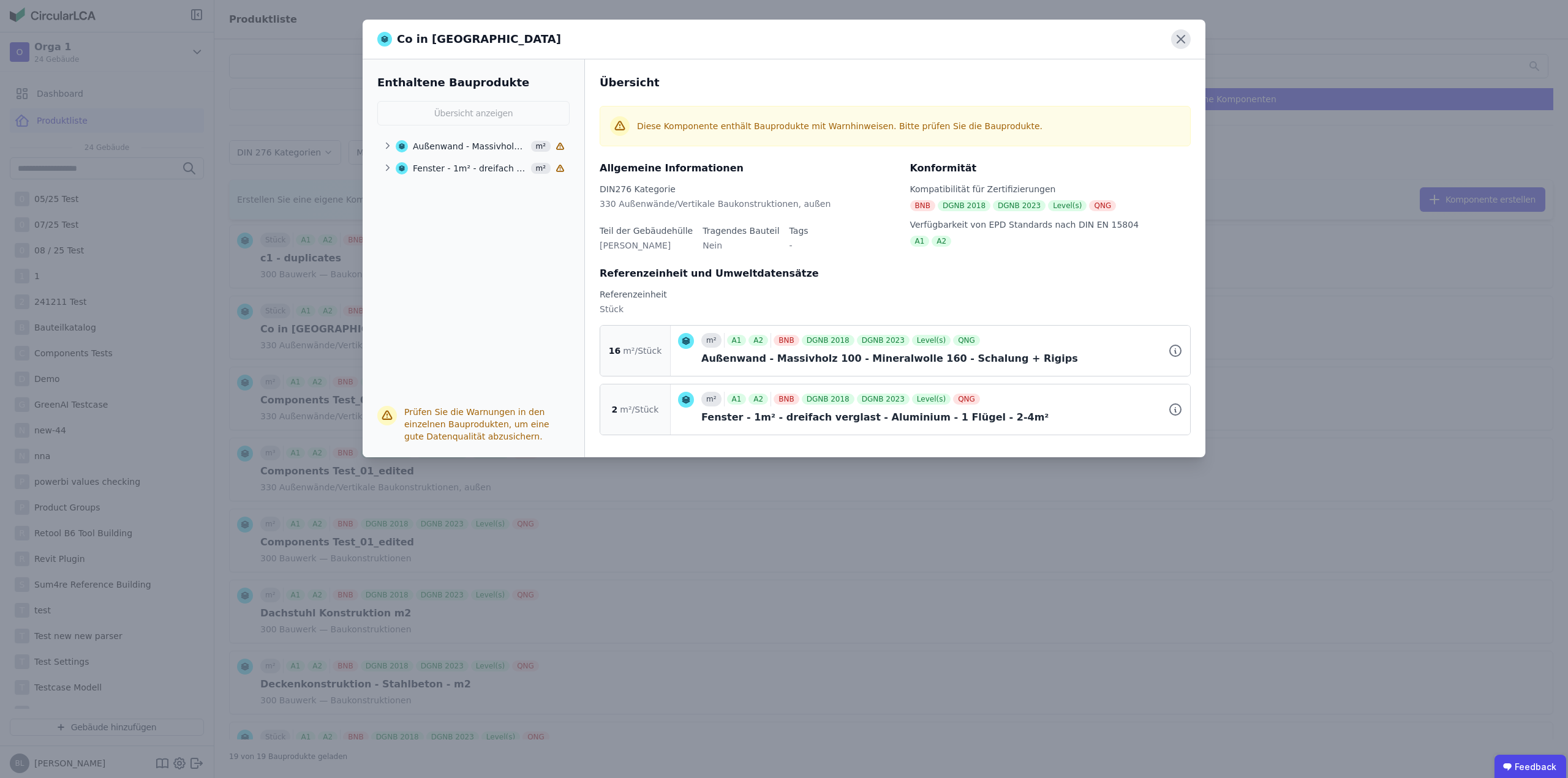
click at [1181, 37] on icon at bounding box center [1180, 39] width 19 height 19
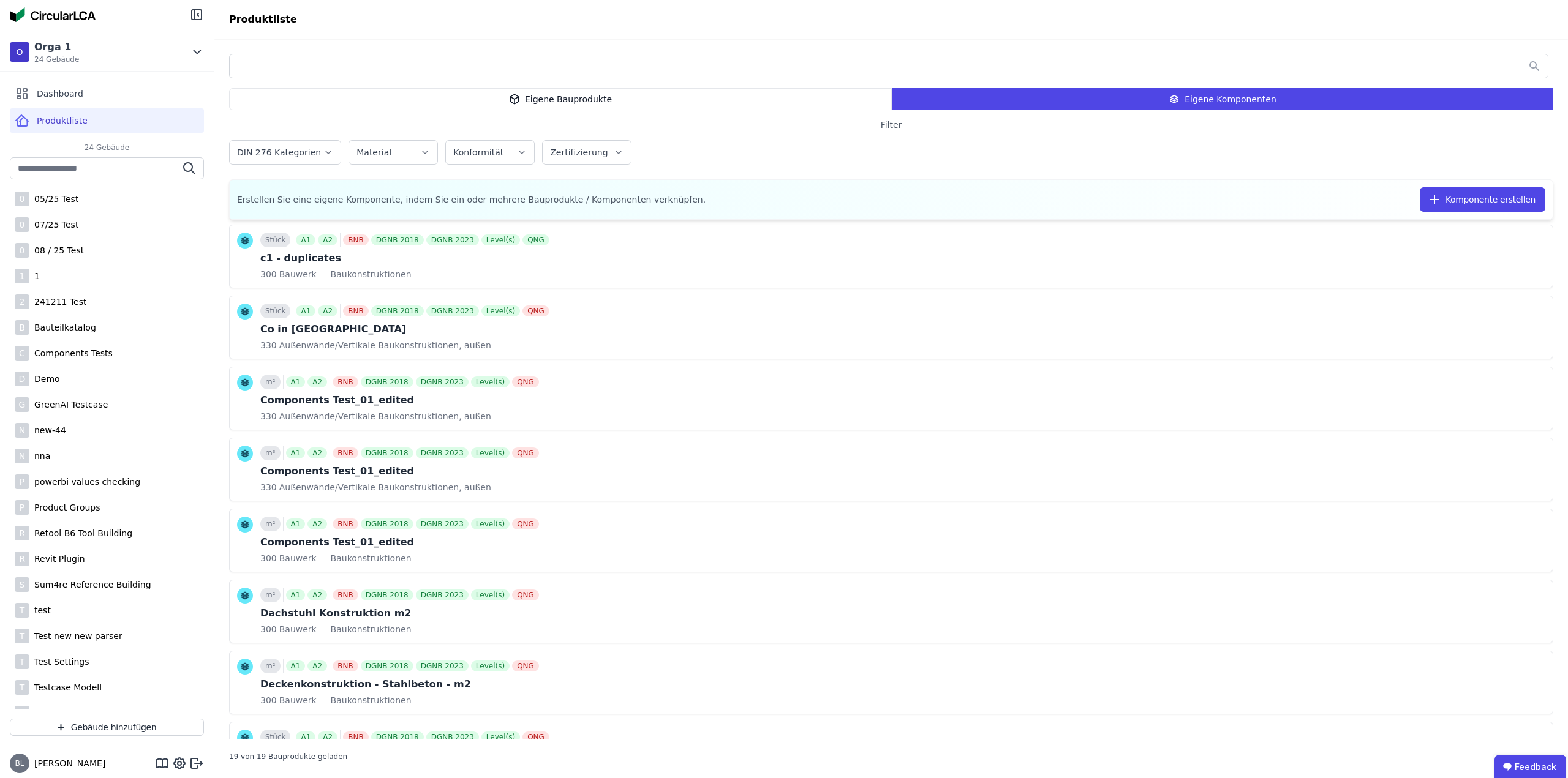
click at [638, 17] on header "Produktliste" at bounding box center [891, 19] width 1353 height 39
